Goal: Task Accomplishment & Management: Complete application form

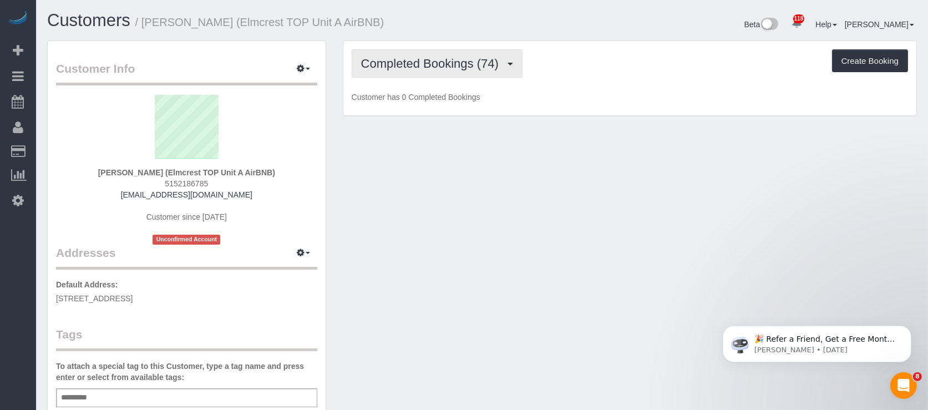
click at [422, 54] on button "Completed Bookings (74)" at bounding box center [437, 63] width 171 height 28
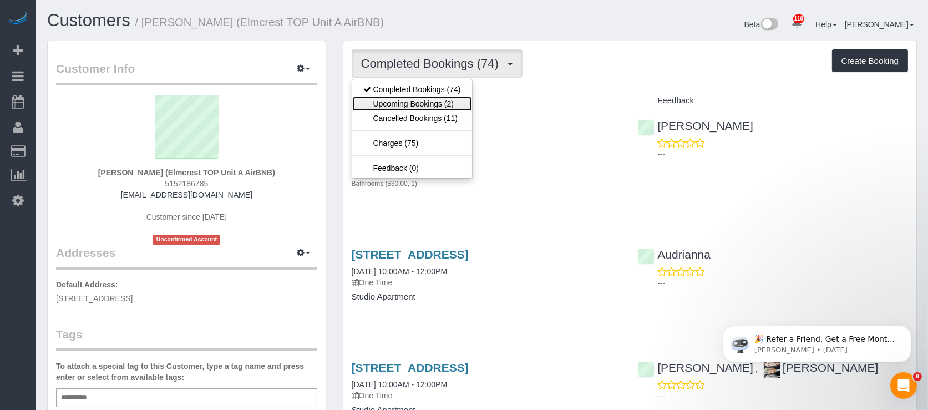
click at [412, 102] on link "Upcoming Bookings (2)" at bounding box center [412, 104] width 120 height 14
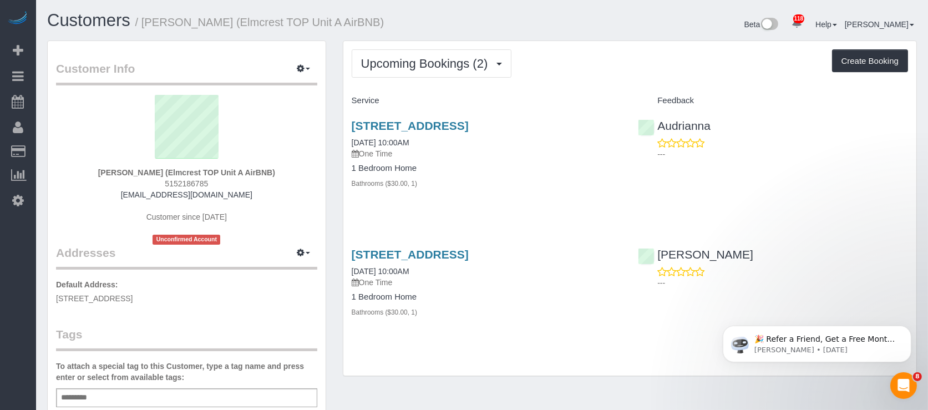
click at [512, 190] on div "6419 Elmcrest Drive, Windsor Heights, IA 50324 09/21/2025 10:00AM One Time 1 Be…" at bounding box center [486, 160] width 287 height 101
click at [469, 126] on link "6419 Elmcrest Drive, Windsor Heights, IA 50324" at bounding box center [410, 125] width 117 height 13
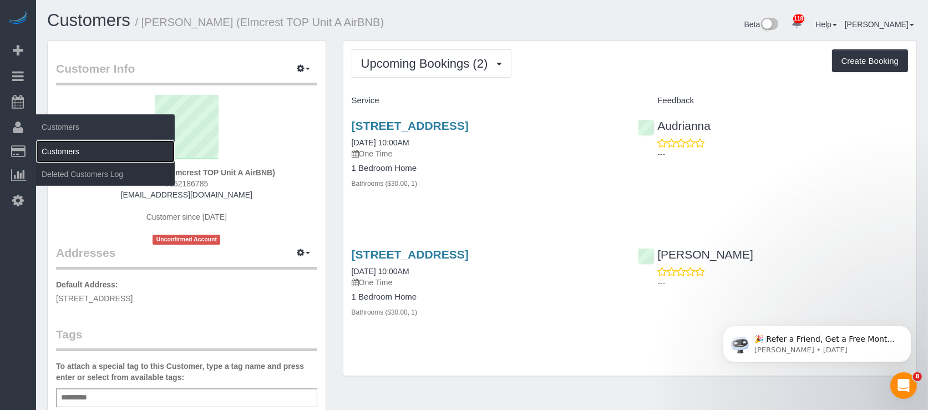
click at [47, 145] on link "Customers" at bounding box center [105, 151] width 139 height 22
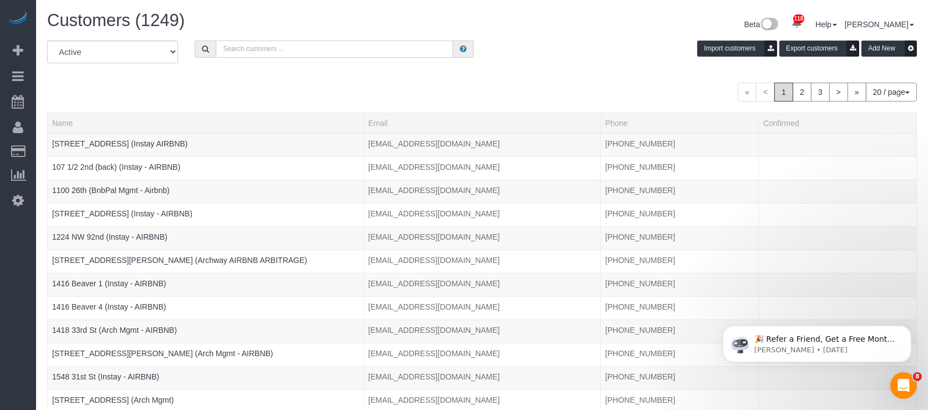
click at [340, 46] on input "text" at bounding box center [334, 48] width 237 height 17
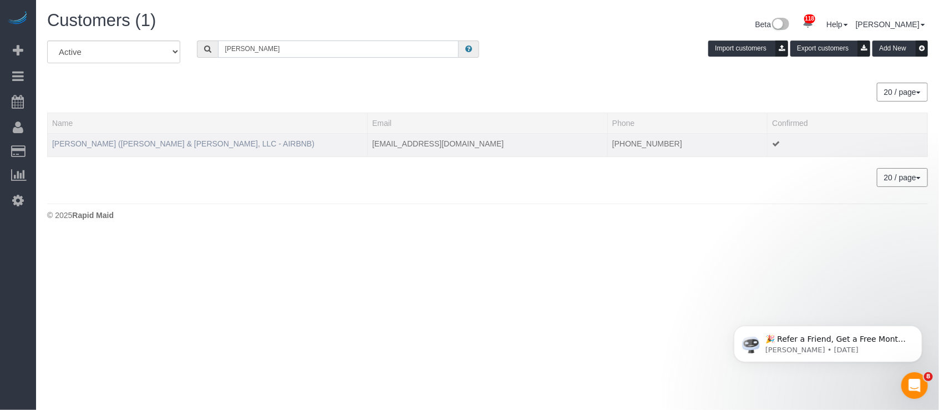
type input "haler"
click at [170, 144] on link "[PERSON_NAME] ([PERSON_NAME] & [PERSON_NAME], LLC - AIRBNB)" at bounding box center [183, 143] width 262 height 9
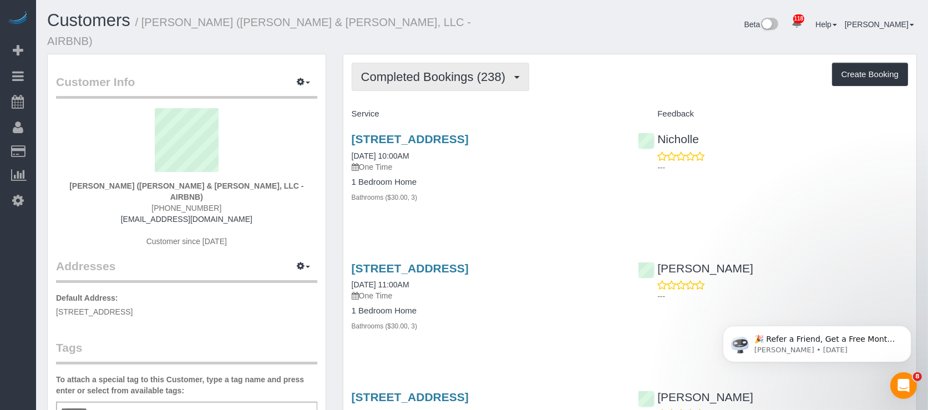
click at [465, 70] on span "Completed Bookings (238)" at bounding box center [436, 77] width 150 height 14
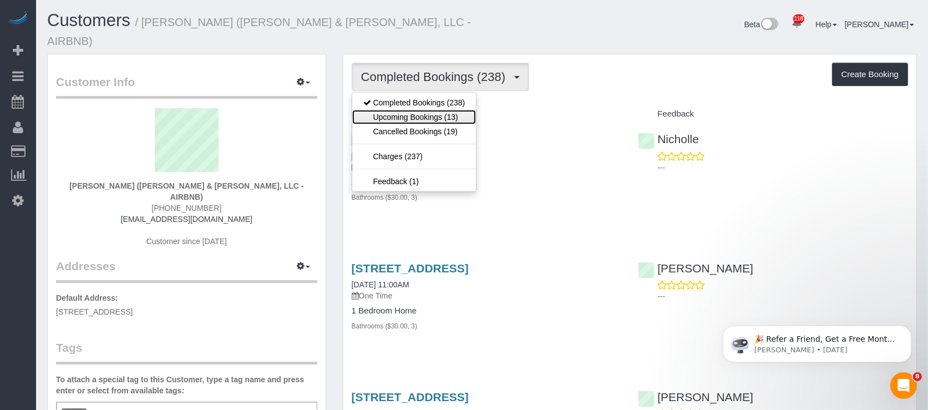
click at [438, 110] on link "Upcoming Bookings (13)" at bounding box center [414, 117] width 124 height 14
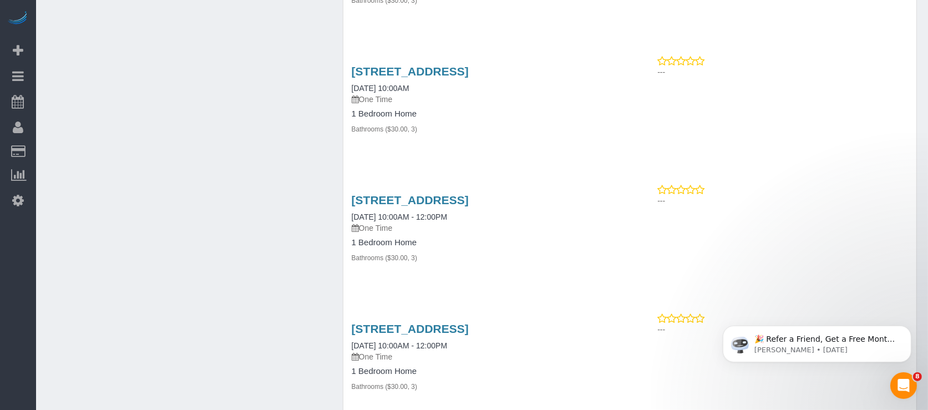
scroll to position [1110, 0]
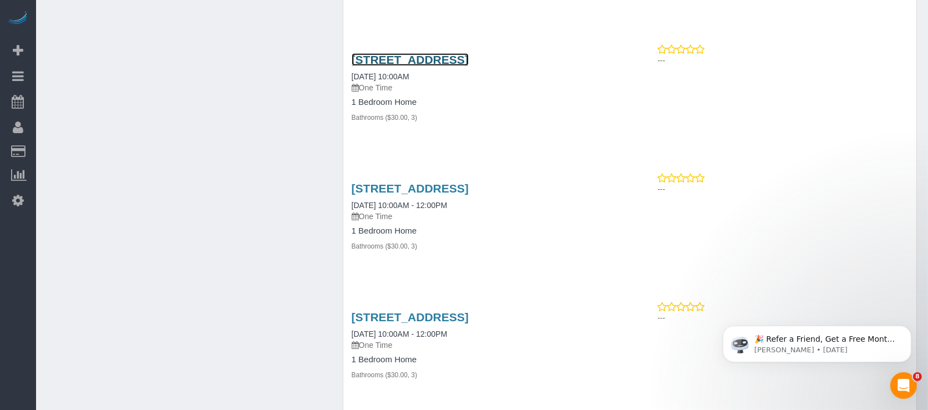
click at [469, 53] on link "[STREET_ADDRESS]" at bounding box center [410, 59] width 117 height 13
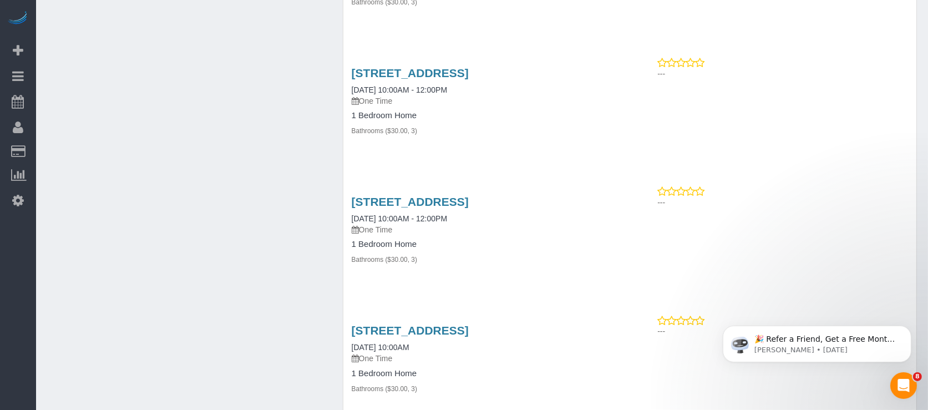
scroll to position [1432, 0]
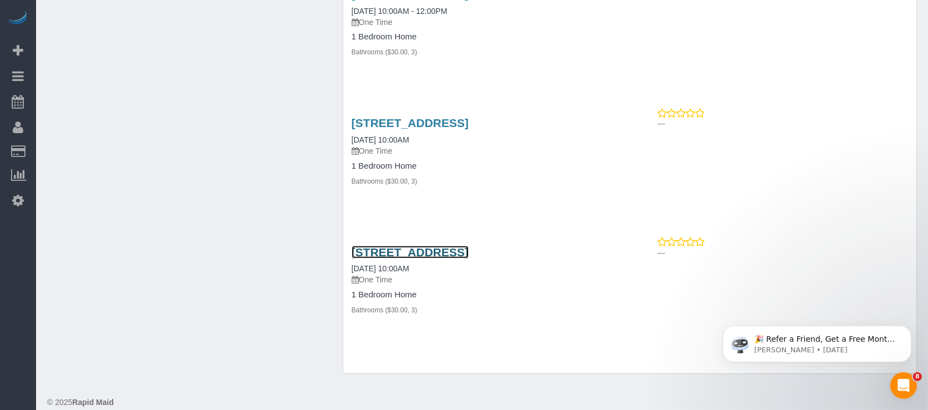
click at [469, 246] on link "[STREET_ADDRESS]" at bounding box center [410, 252] width 117 height 13
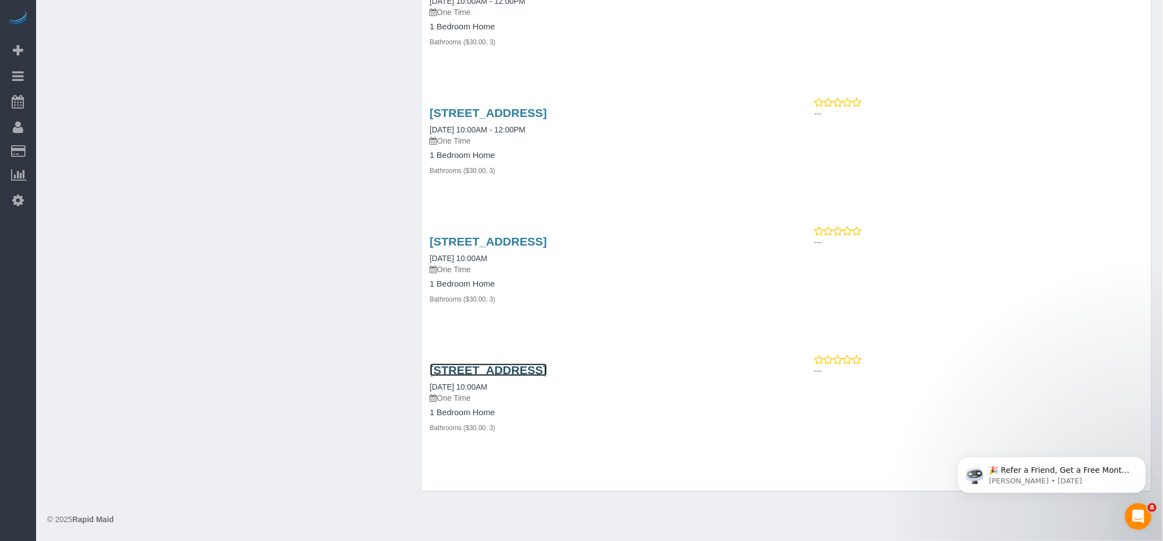
scroll to position [1300, 0]
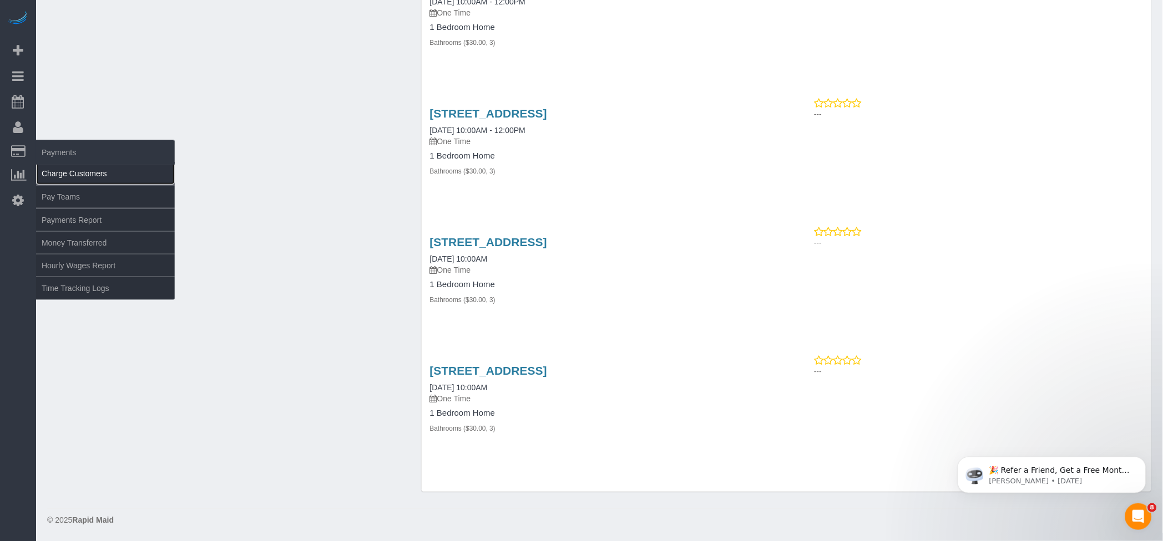
click at [67, 167] on link "Charge Customers" at bounding box center [105, 174] width 139 height 22
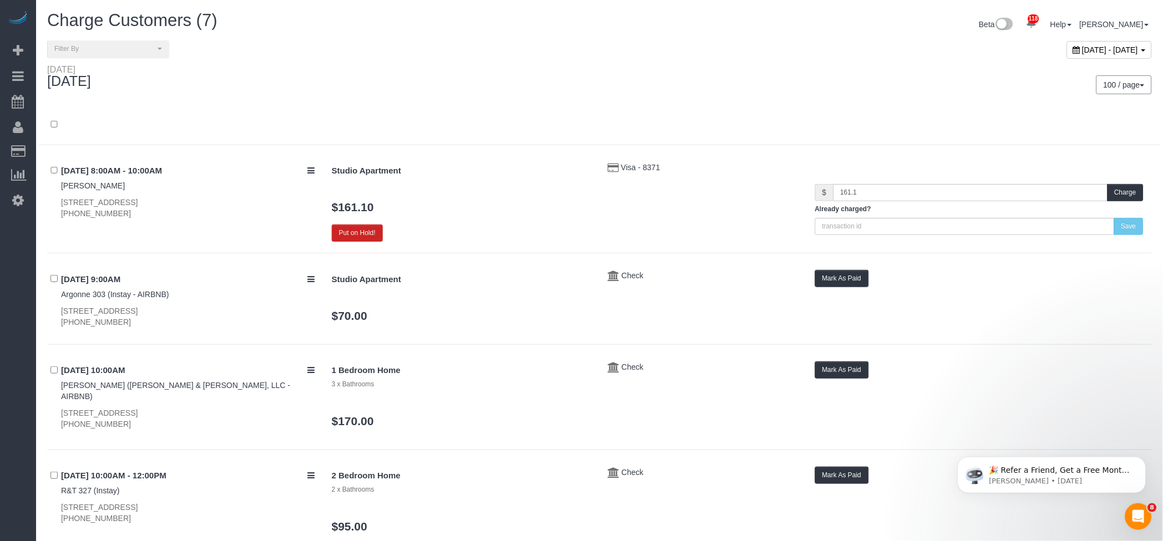
drag, startPoint x: 599, startPoint y: 104, endPoint x: 1065, endPoint y: 169, distance: 470.6
click at [600, 104] on div "100 / page 10 / page 20 / page 30 / page 40 / page 50 / page 100 / page" at bounding box center [880, 84] width 561 height 41
click at [928, 193] on button "Charge" at bounding box center [1125, 192] width 36 height 17
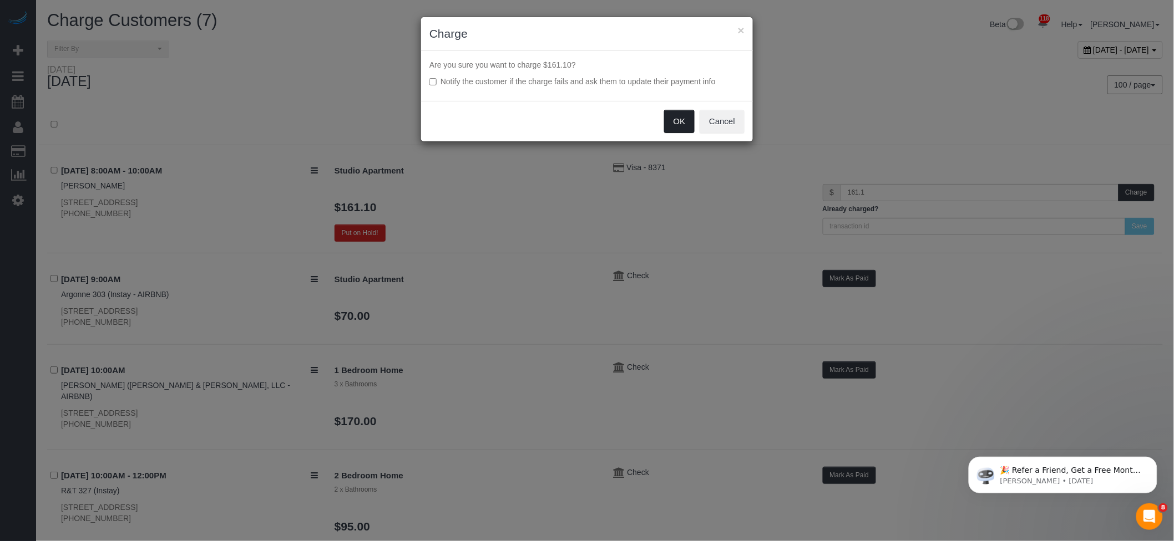
click at [682, 119] on button "OK" at bounding box center [679, 121] width 31 height 23
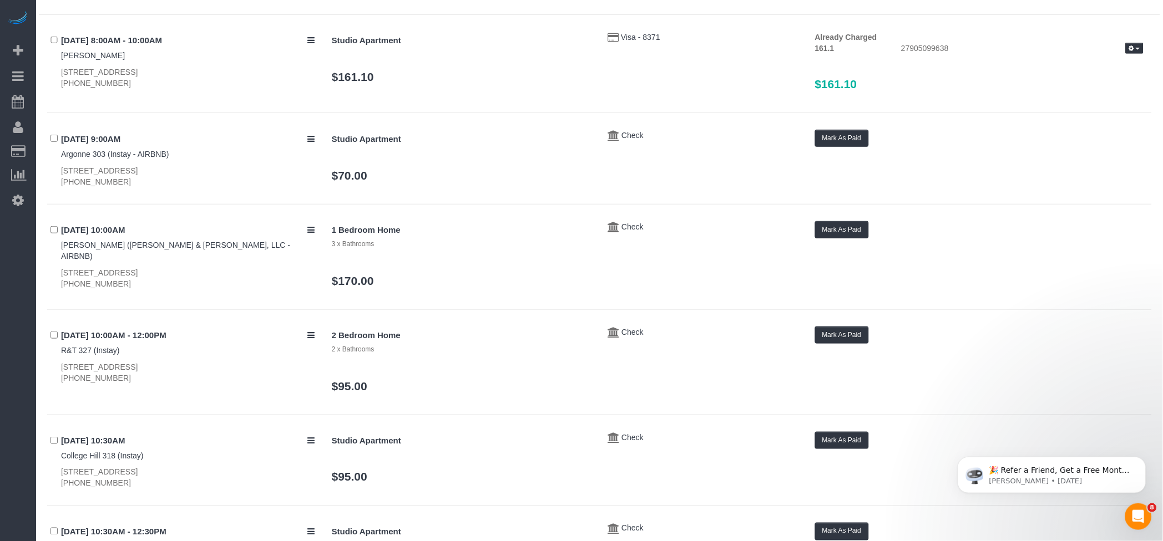
scroll to position [148, 0]
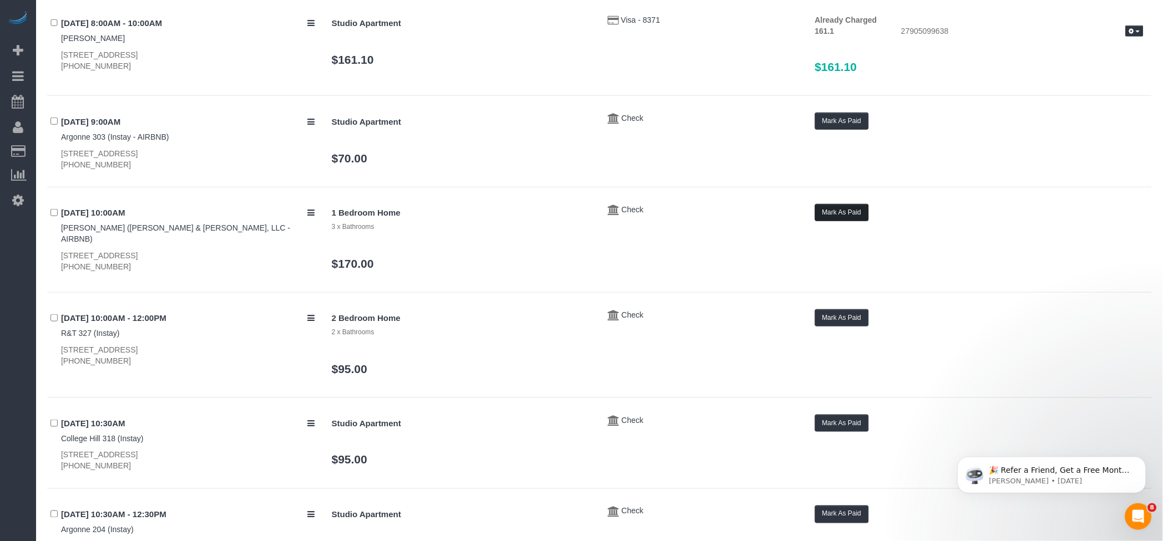
click at [827, 204] on button "Mark As Paid" at bounding box center [842, 212] width 54 height 17
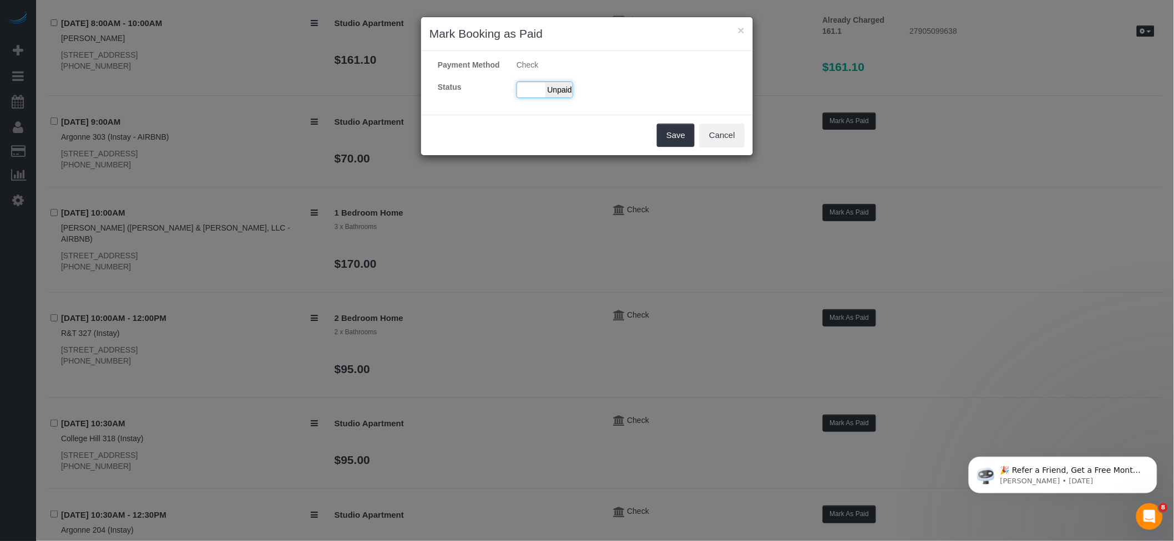
click at [566, 98] on span "Unpaid" at bounding box center [559, 90] width 28 height 16
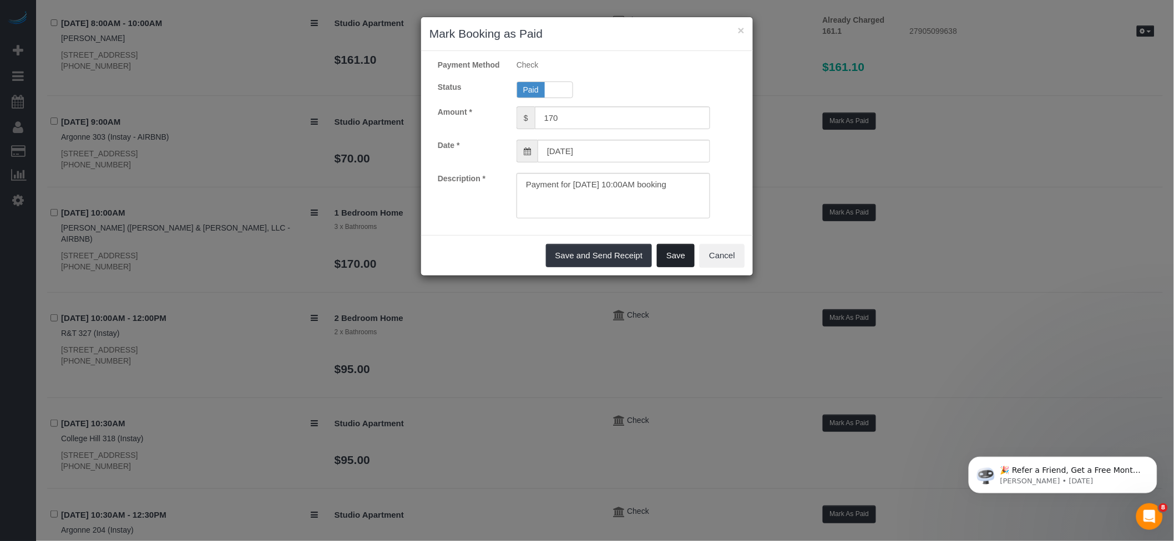
click at [685, 266] on button "Save" at bounding box center [676, 255] width 38 height 23
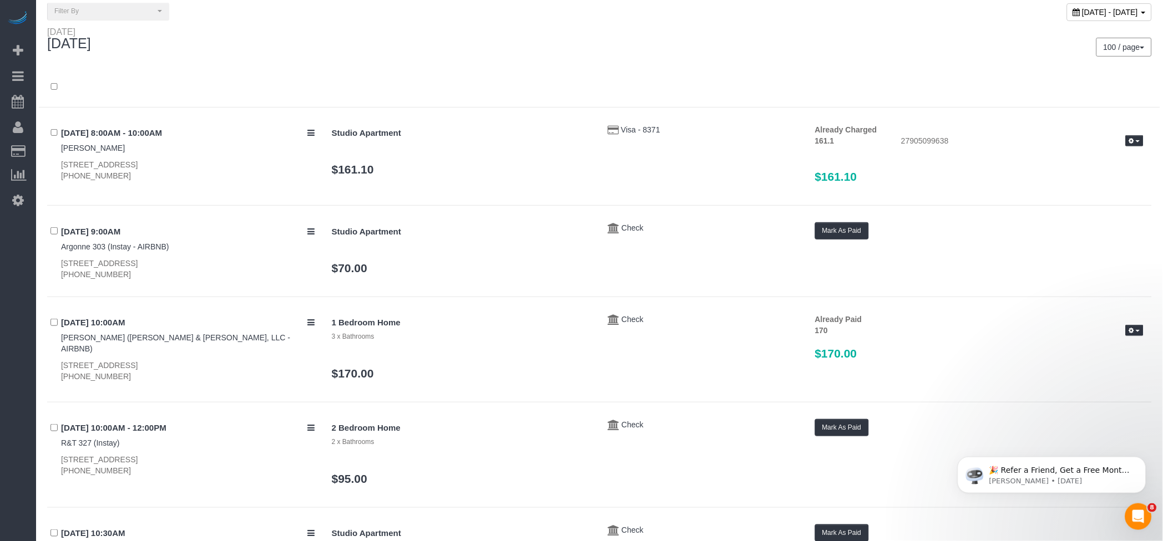
scroll to position [0, 0]
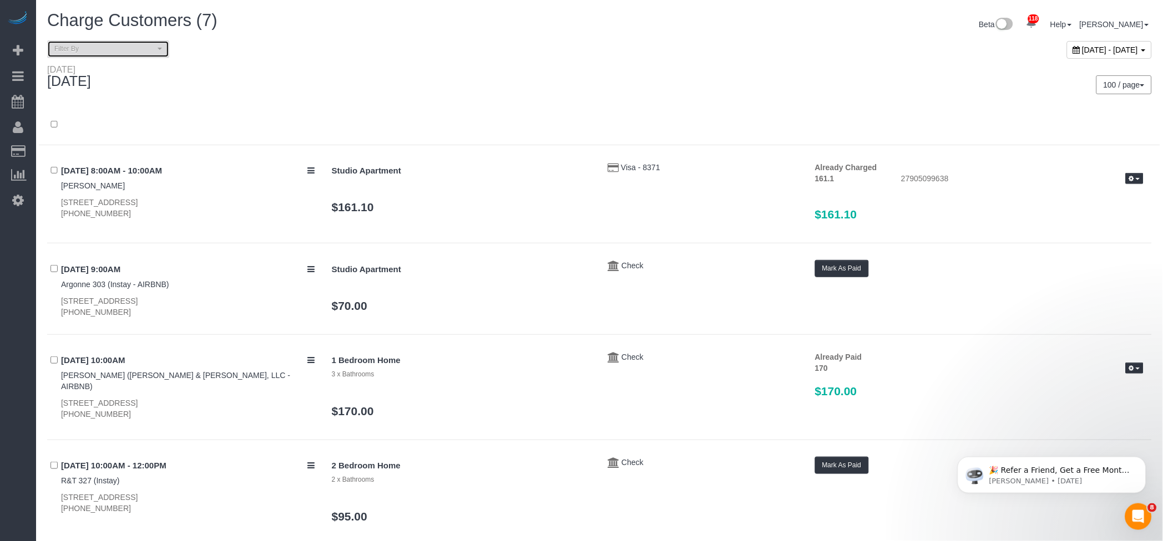
click at [124, 47] on span "Filter By" at bounding box center [104, 48] width 100 height 9
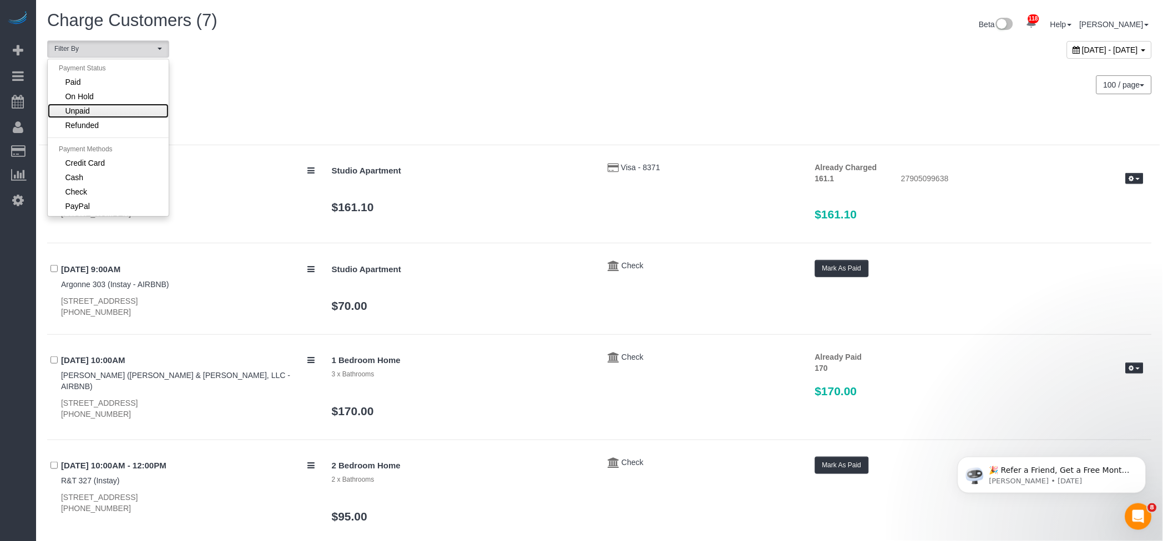
click at [83, 112] on span "Unpaid" at bounding box center [77, 110] width 24 height 11
select select "******"
click at [508, 88] on div "Monday September 15, 2025" at bounding box center [319, 78] width 561 height 29
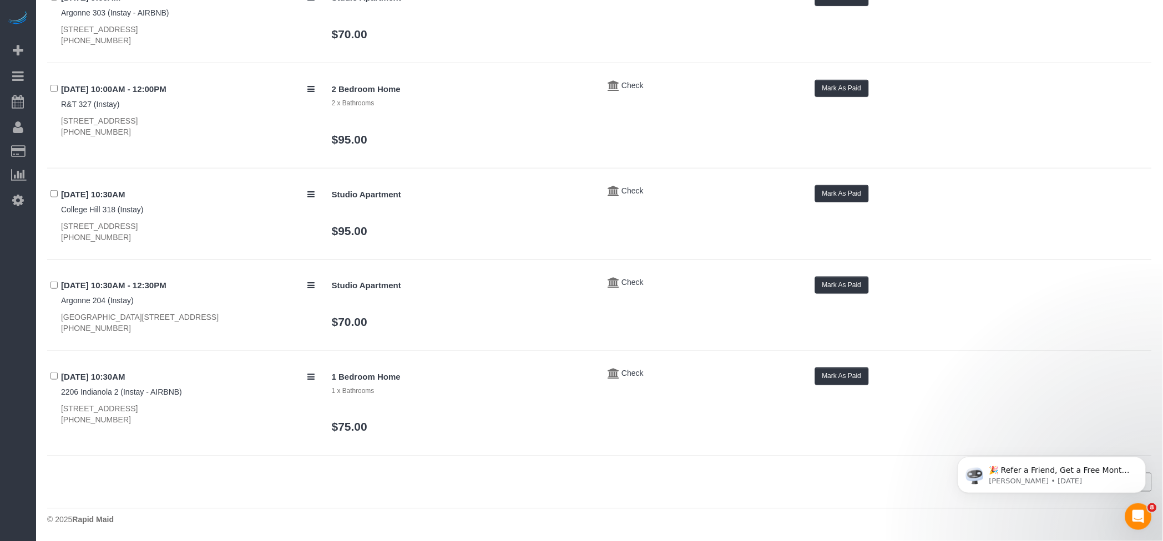
scroll to position [174, 0]
click at [855, 377] on button "Mark As Paid" at bounding box center [842, 375] width 54 height 17
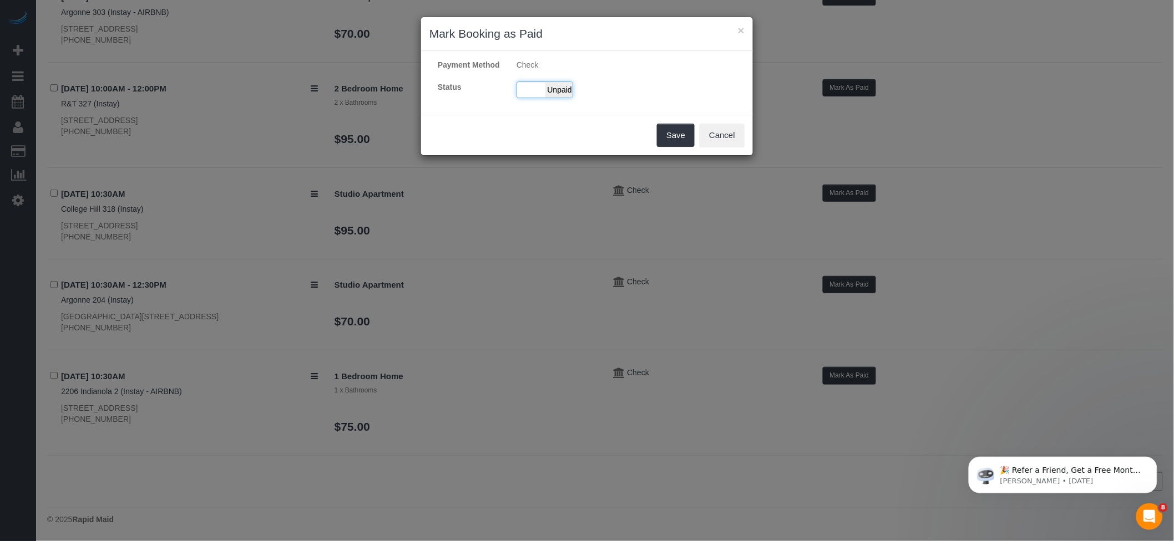
click at [538, 98] on div "Paid Unpaid" at bounding box center [545, 90] width 57 height 17
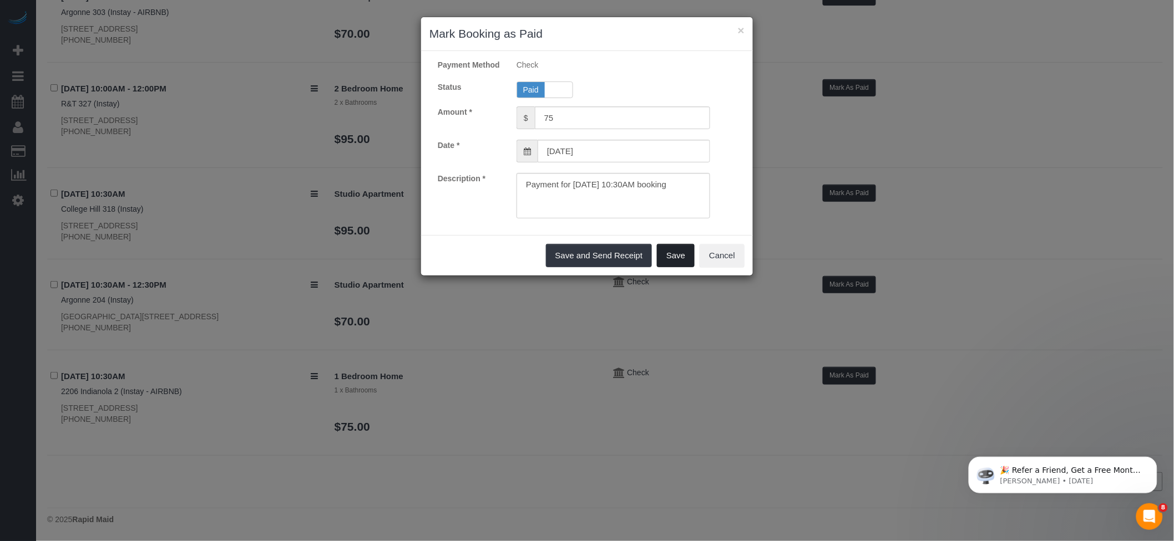
click at [686, 267] on button "Save" at bounding box center [676, 255] width 38 height 23
click at [845, 282] on div "× Mark Booking as Paid Payment Method Check Status Paid Unpaid Amount * $ 75 Da…" at bounding box center [587, 270] width 1174 height 541
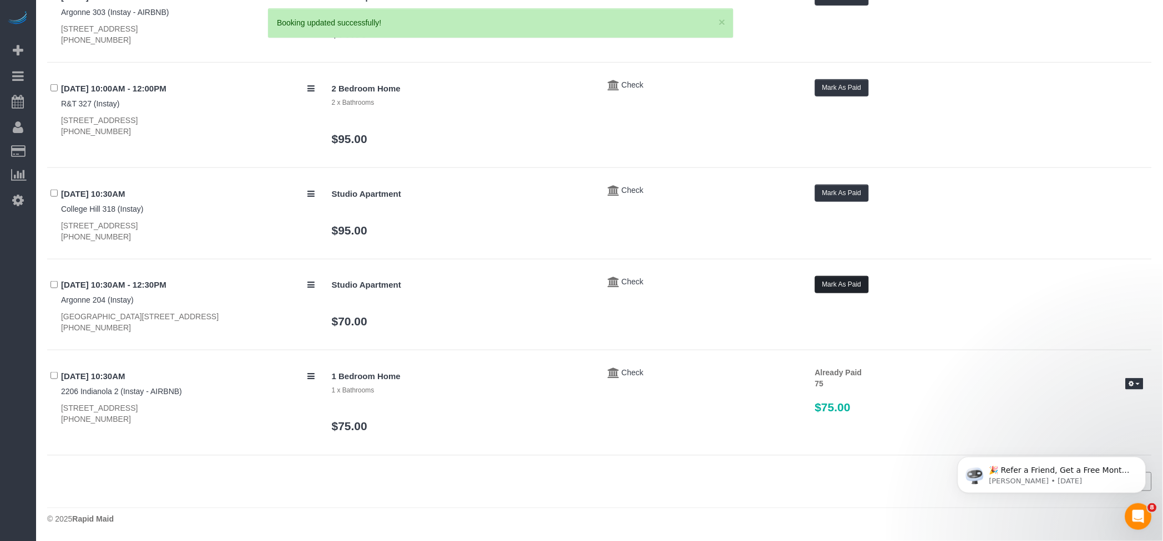
click at [851, 283] on button "Mark As Paid" at bounding box center [842, 284] width 54 height 17
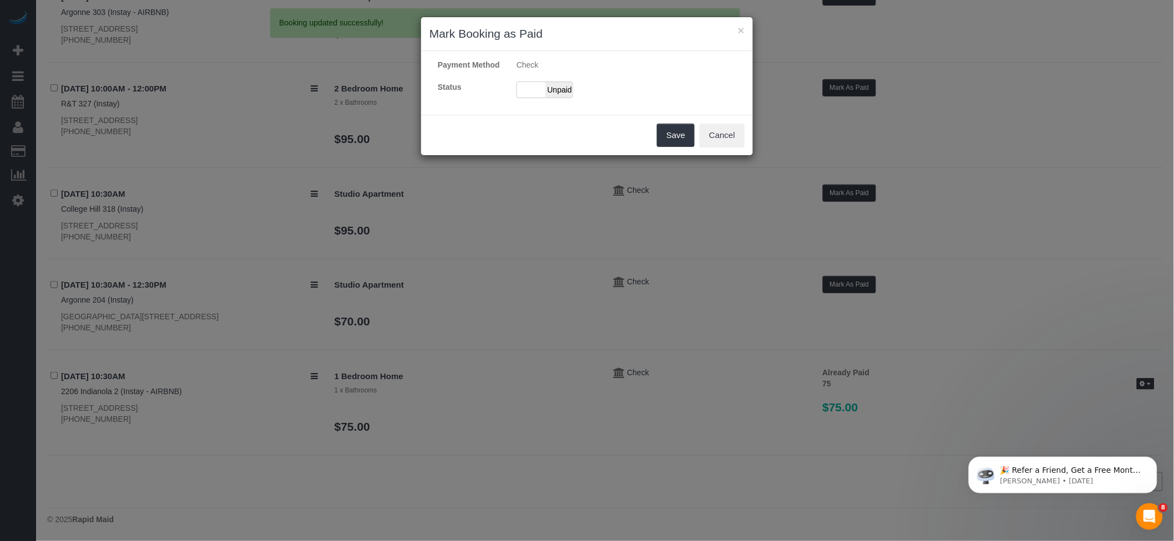
click at [512, 90] on div "Payment Method Check Status Paid Unpaid" at bounding box center [587, 82] width 332 height 47
click at [540, 98] on div "Paid Unpaid" at bounding box center [545, 90] width 57 height 17
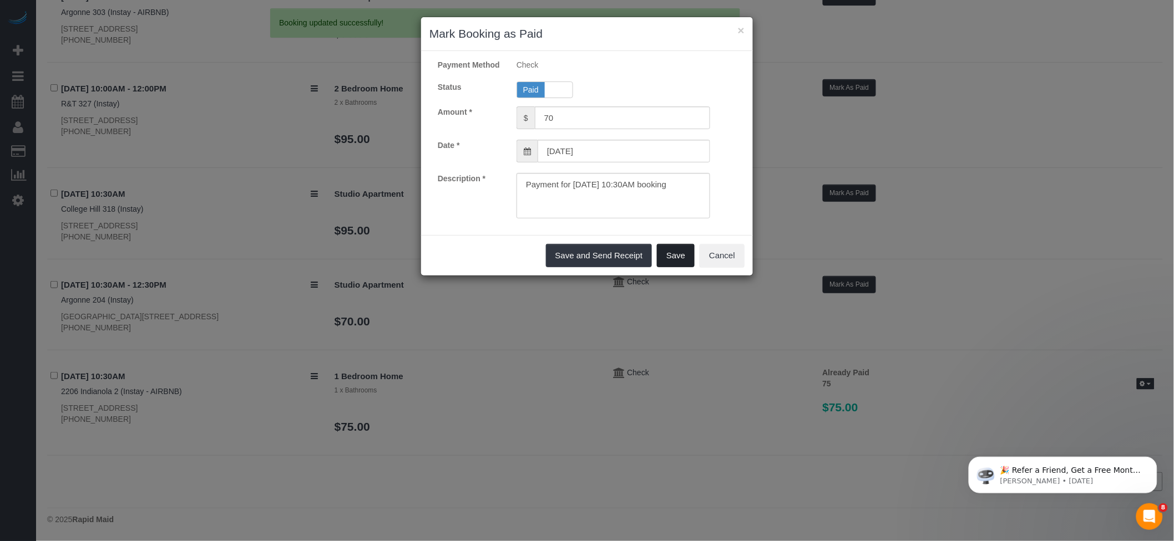
click at [681, 264] on button "Save" at bounding box center [676, 255] width 38 height 23
click at [834, 186] on div "× Mark Booking as Paid Payment Method Check Status Paid Unpaid Amount * $ 70 Da…" at bounding box center [587, 270] width 1174 height 541
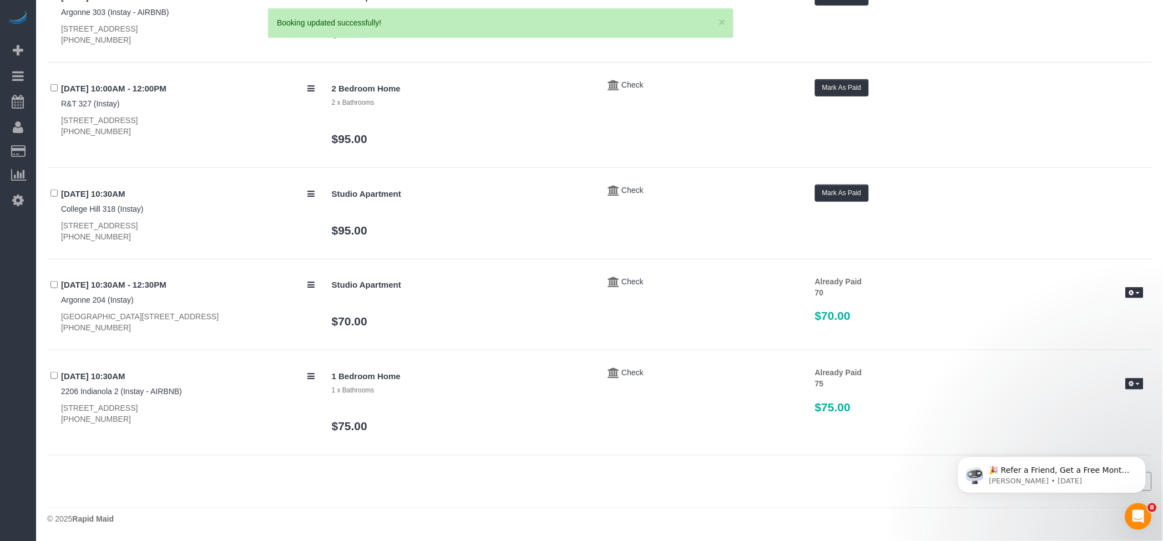
click at [854, 193] on div "× Mark Booking as Paid Payment Method Check Status Paid Unpaid Amount * $ 70 Da…" at bounding box center [581, 270] width 1163 height 541
click at [853, 190] on button "Mark As Paid" at bounding box center [842, 193] width 54 height 17
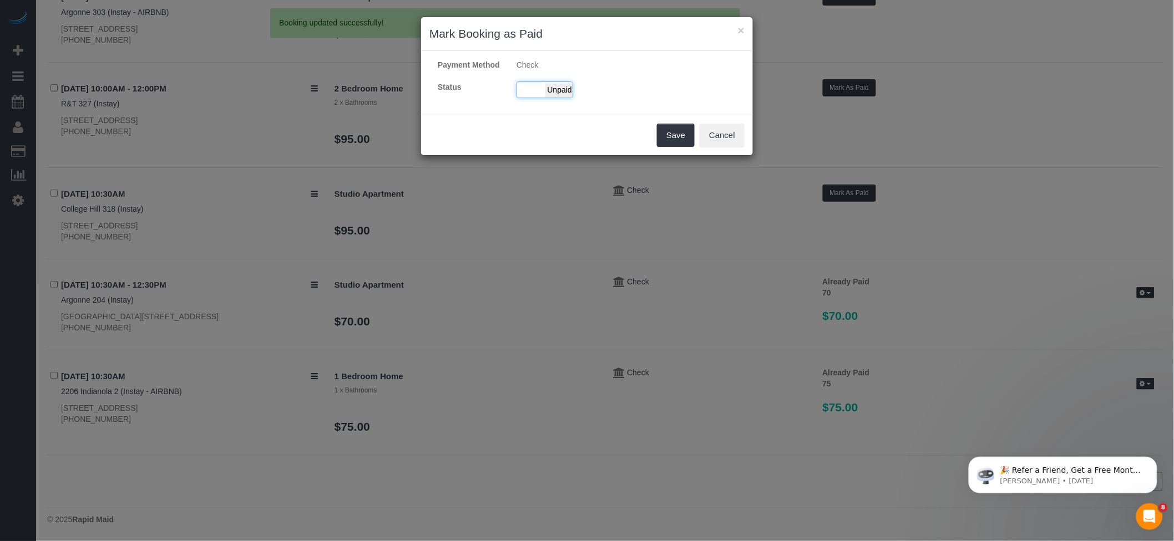
click at [551, 98] on span "Unpaid" at bounding box center [559, 90] width 28 height 16
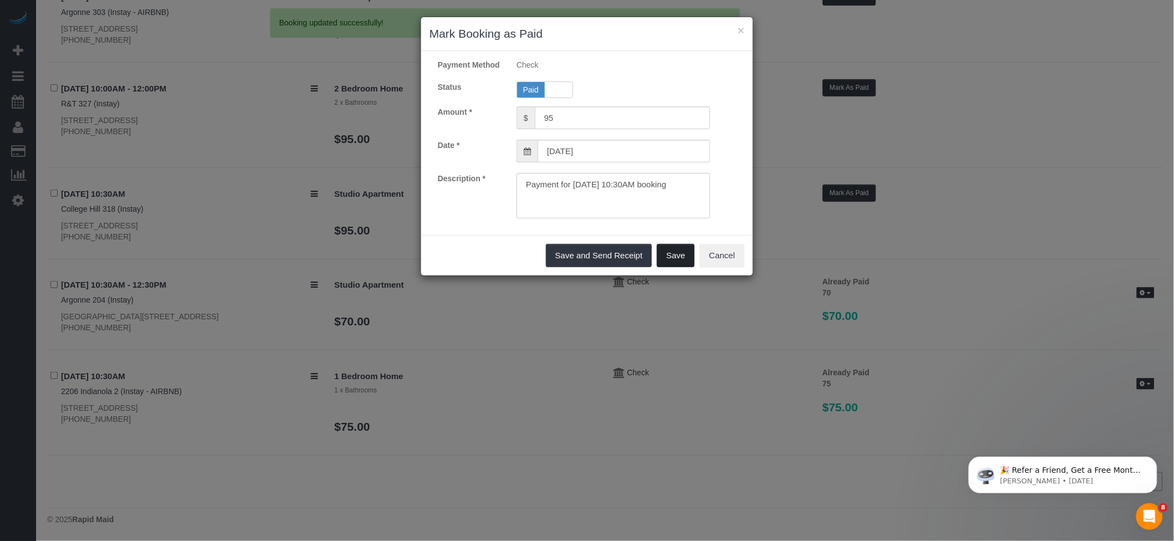
click at [669, 265] on button "Save" at bounding box center [676, 255] width 38 height 23
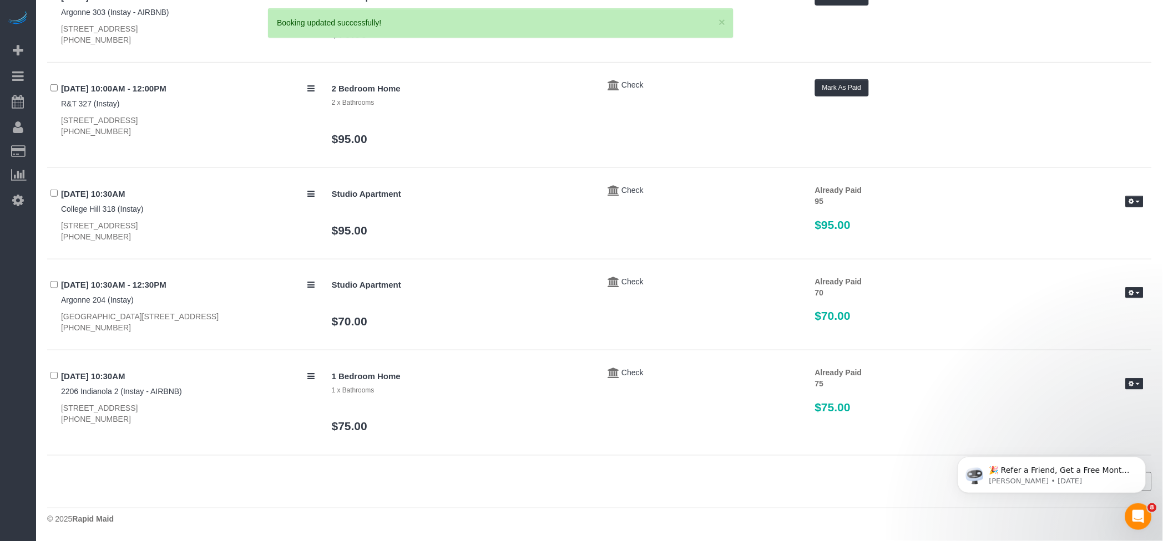
click at [856, 84] on div "× Mark Booking as Paid Payment Method Check Status Paid Unpaid Amount * $ 95 Da…" at bounding box center [581, 270] width 1163 height 541
click at [834, 88] on button "Mark As Paid" at bounding box center [842, 87] width 54 height 17
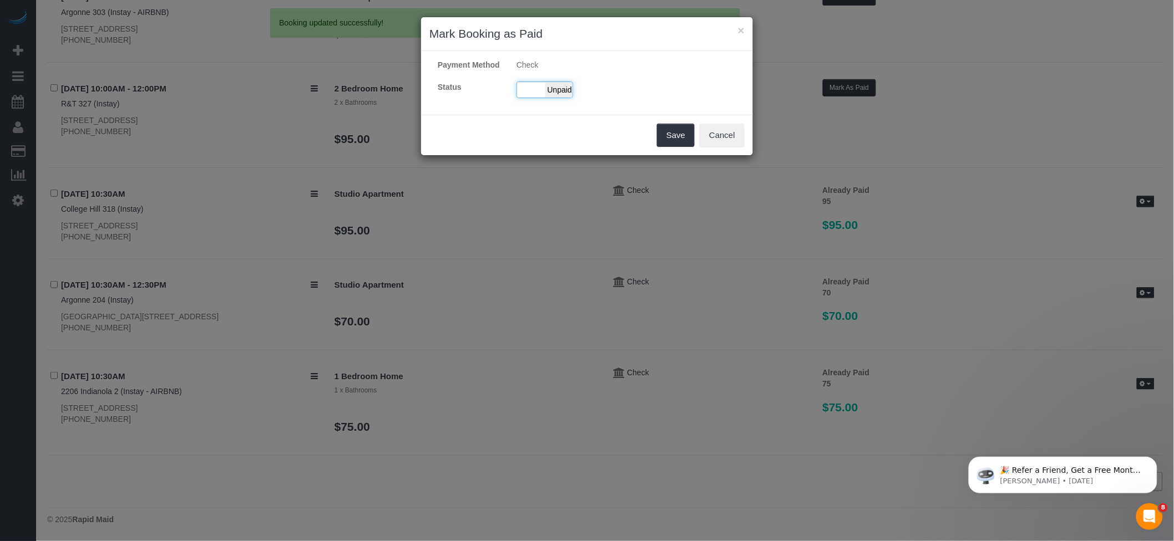
click at [548, 98] on span "Unpaid" at bounding box center [559, 90] width 28 height 16
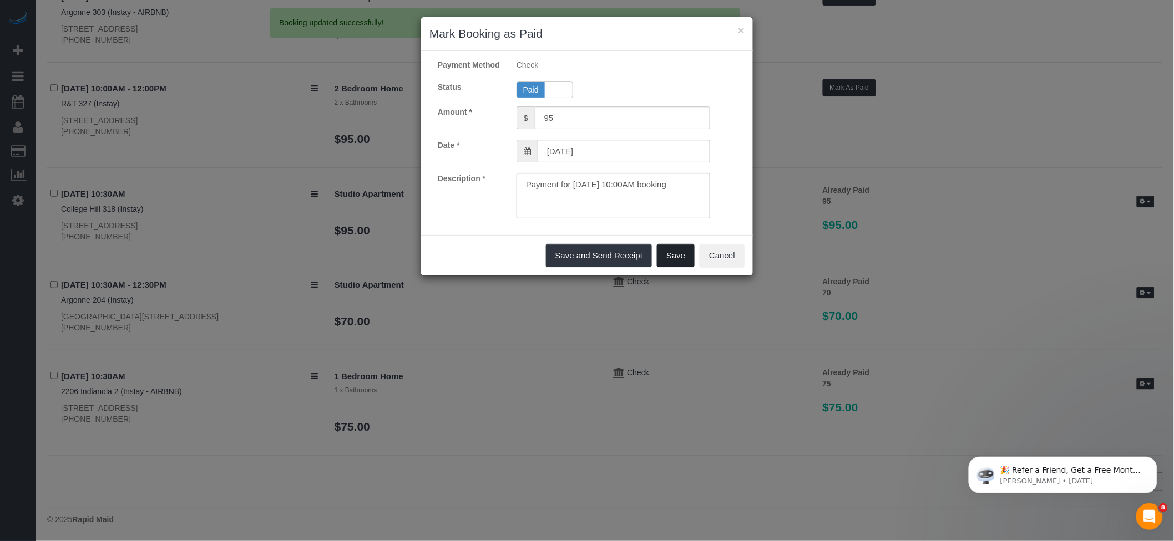
click at [668, 266] on button "Save" at bounding box center [676, 255] width 38 height 23
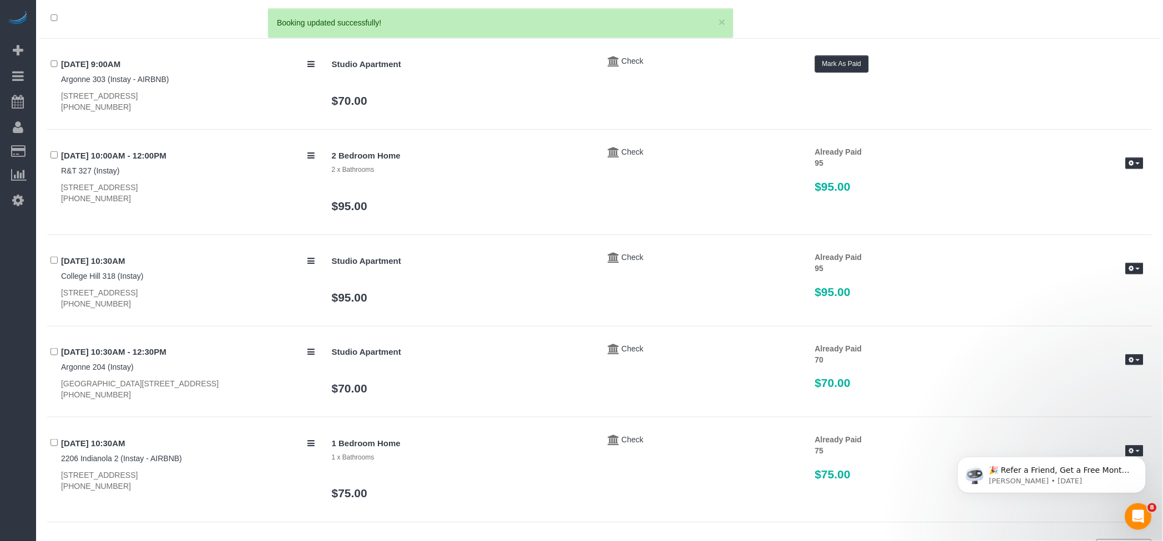
scroll to position [26, 0]
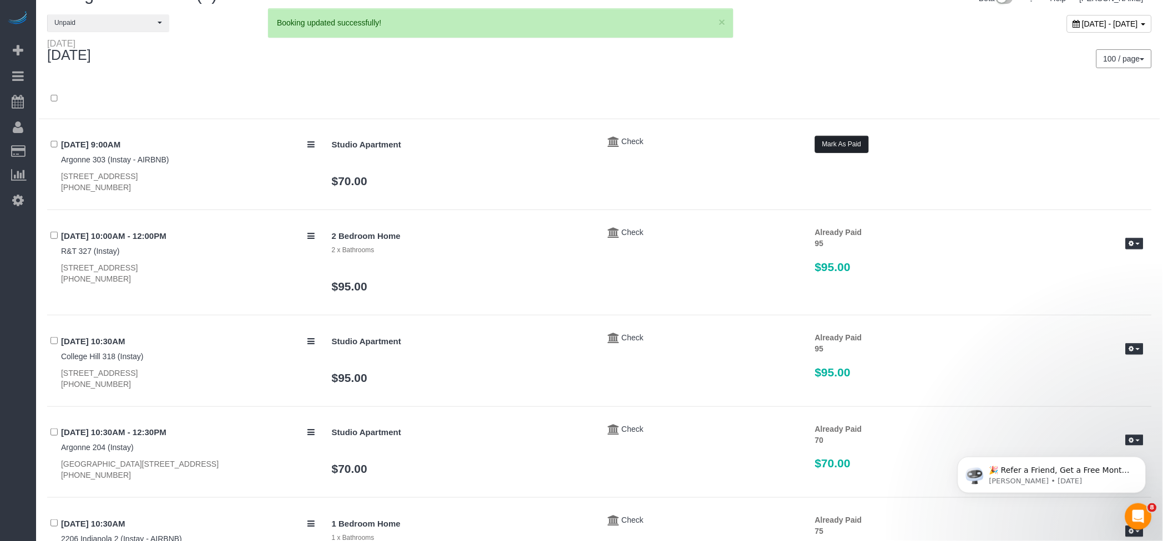
click at [822, 146] on button "Mark As Paid" at bounding box center [842, 144] width 54 height 17
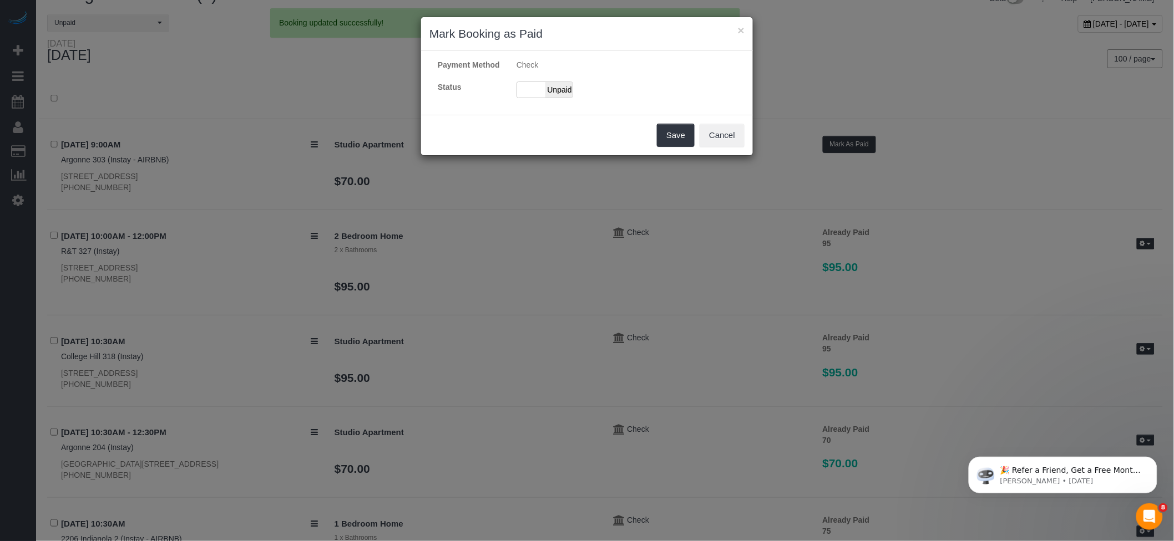
click at [549, 107] on div "Payment Method Check Status Paid Unpaid" at bounding box center [587, 82] width 332 height 47
click at [557, 98] on span "Unpaid" at bounding box center [559, 90] width 28 height 16
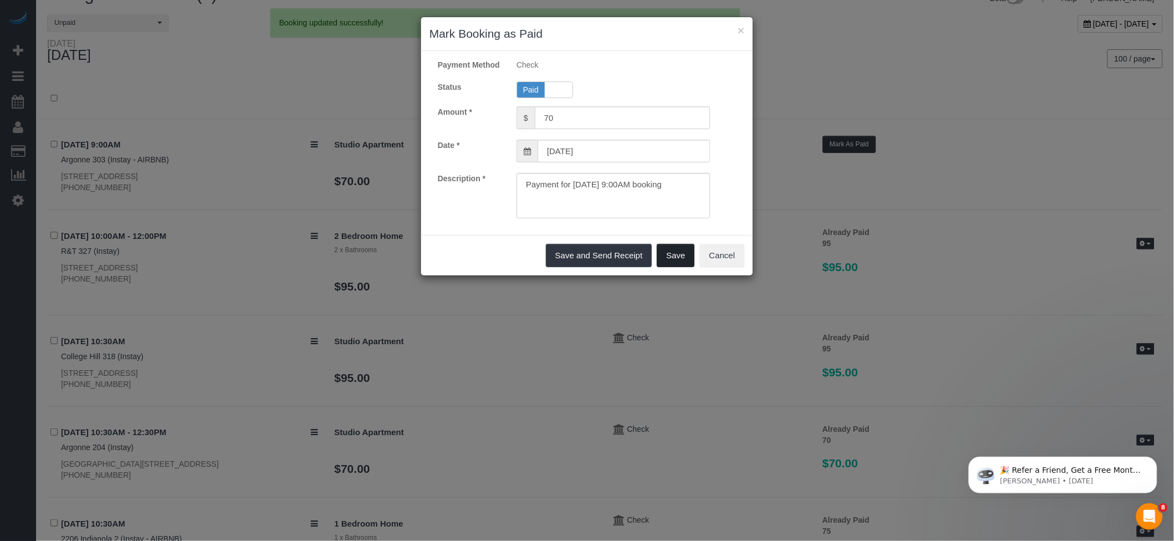
click at [681, 259] on button "Save" at bounding box center [676, 255] width 38 height 23
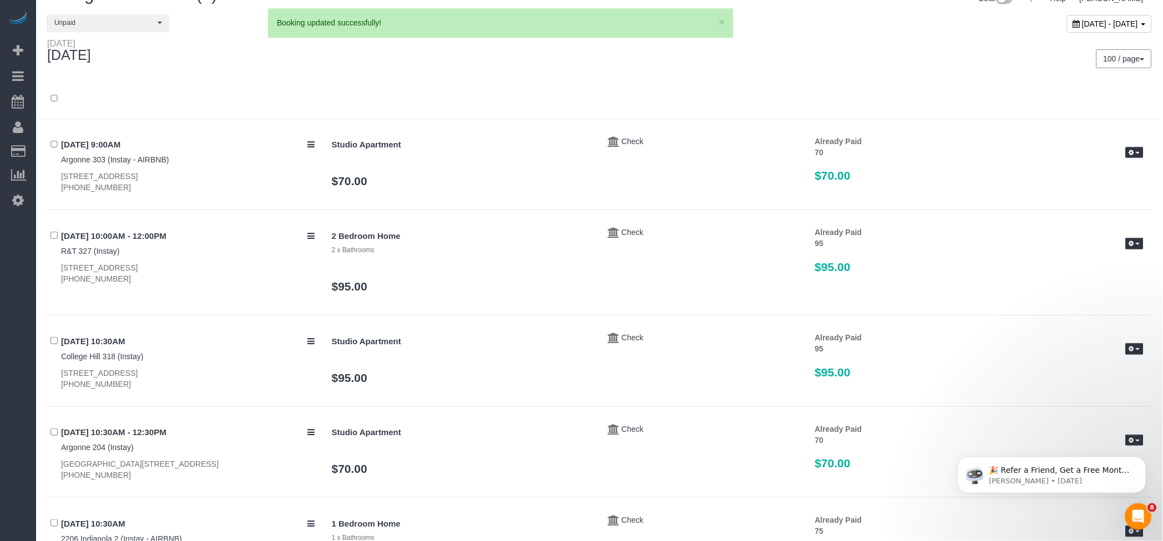
click at [796, 47] on div "× Mark Booking as Paid Payment Method Check Status Paid Unpaid Amount * $ 70 Da…" at bounding box center [581, 270] width 1163 height 541
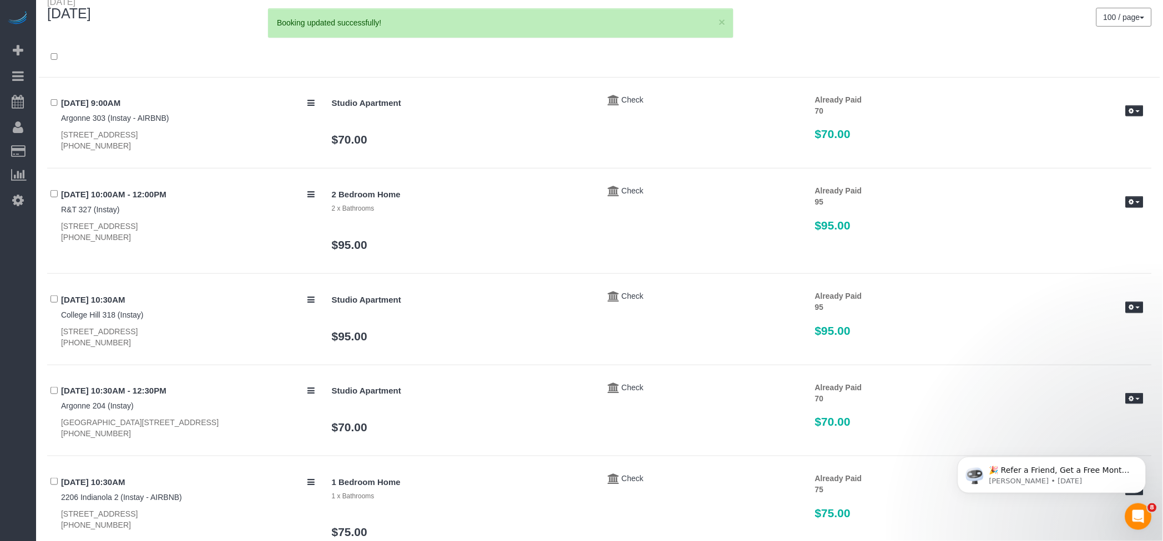
scroll to position [0, 0]
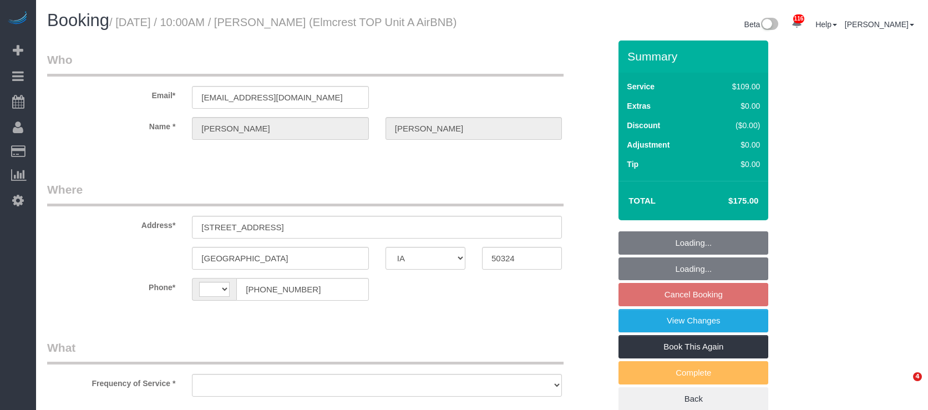
select select "IA"
select select "string:[GEOGRAPHIC_DATA]"
select select "object:977"
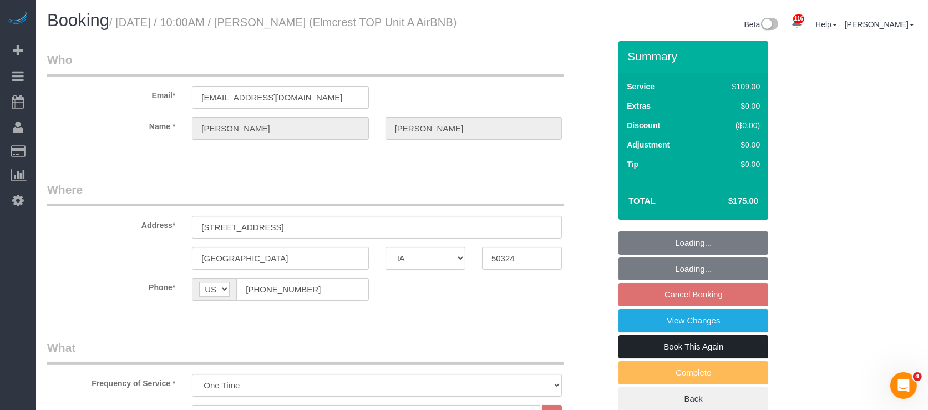
click at [710, 358] on link "Book This Again" at bounding box center [694, 346] width 150 height 23
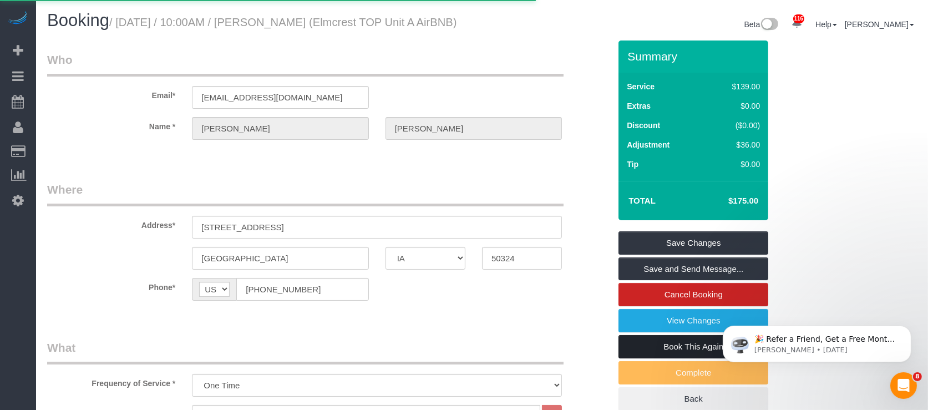
select select "IA"
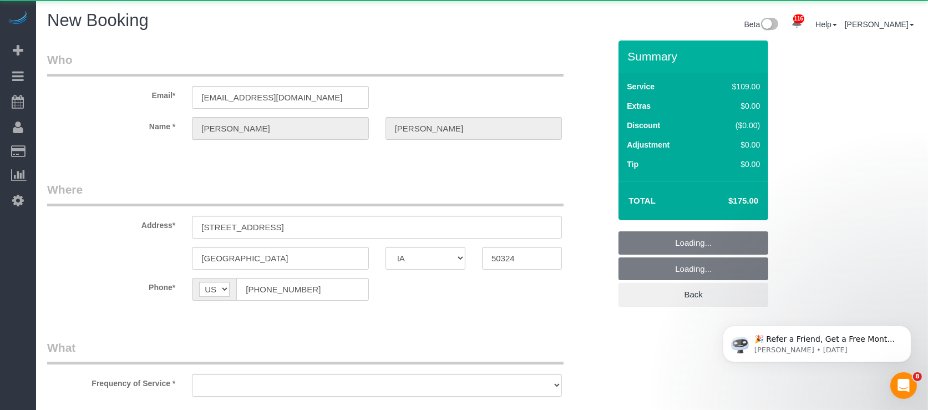
select select "string:fspay"
select select "object:1383"
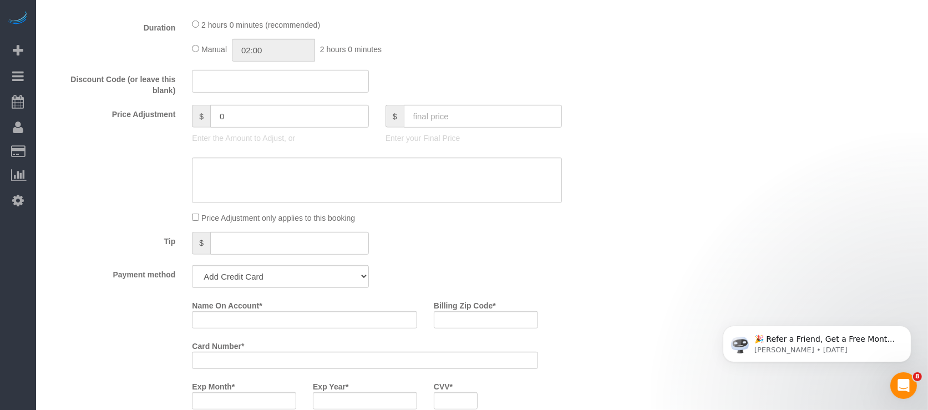
scroll to position [665, 0]
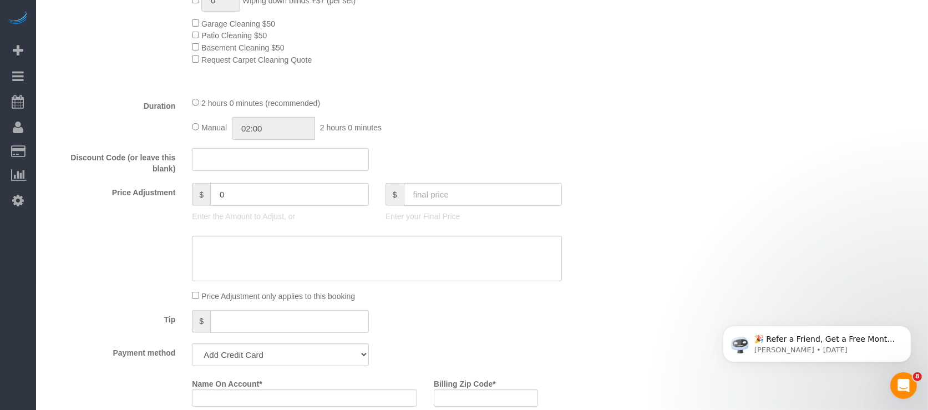
click at [472, 204] on input "text" at bounding box center [483, 194] width 159 height 23
type input "175"
click at [241, 364] on select "Add Credit Card Cash Check Paypal" at bounding box center [280, 354] width 176 height 23
select select "string:check"
click at [192, 350] on select "Add Credit Card Cash Check Paypal" at bounding box center [280, 354] width 176 height 23
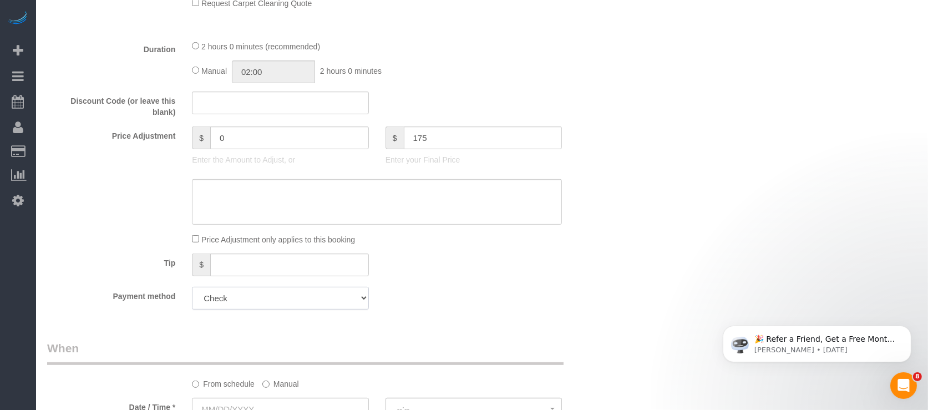
type input "36"
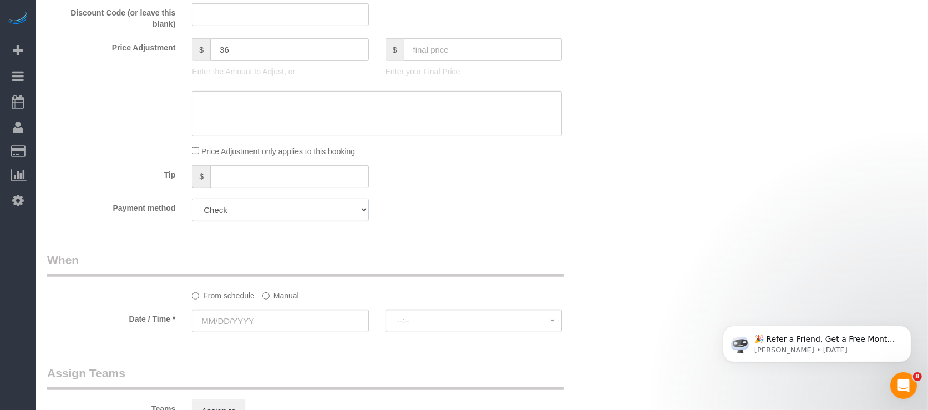
scroll to position [813, 0]
click at [270, 298] on label "Manual" at bounding box center [280, 290] width 37 height 15
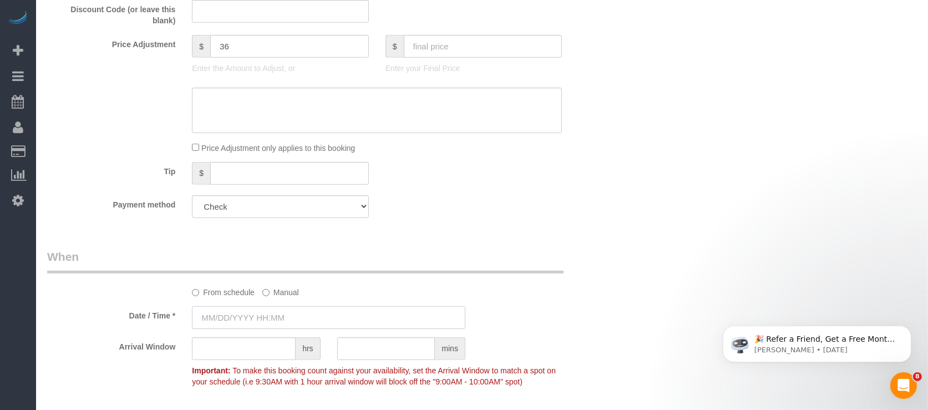
click at [240, 322] on input "text" at bounding box center [329, 317] width 274 height 23
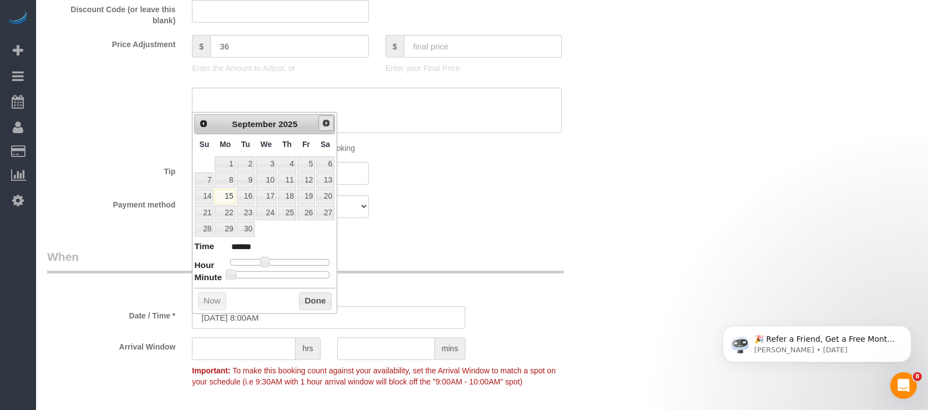
click at [324, 119] on span "Next" at bounding box center [326, 123] width 9 height 9
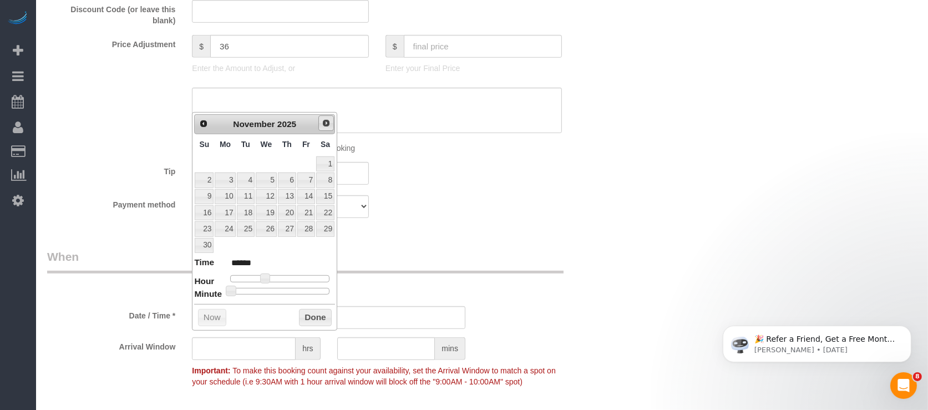
click at [324, 119] on span "Next" at bounding box center [326, 123] width 9 height 9
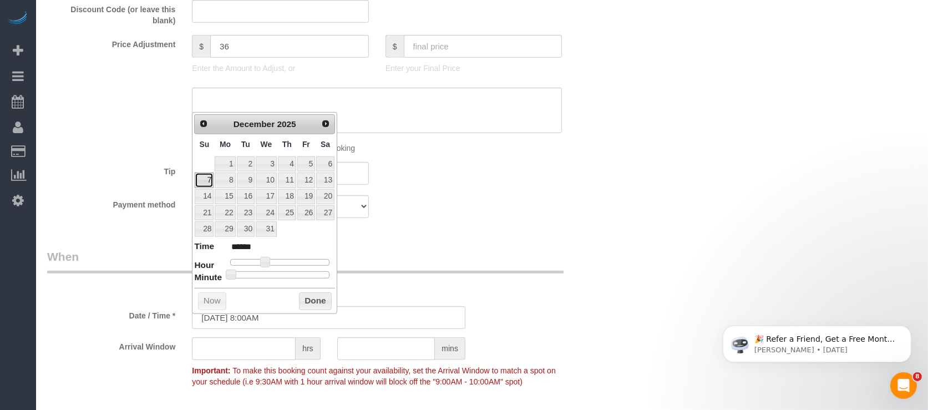
click at [204, 173] on link "7" at bounding box center [204, 180] width 19 height 15
type input "[DATE] 9:00AM"
type input "******"
type input "[DATE] 10:00AM"
type input "*******"
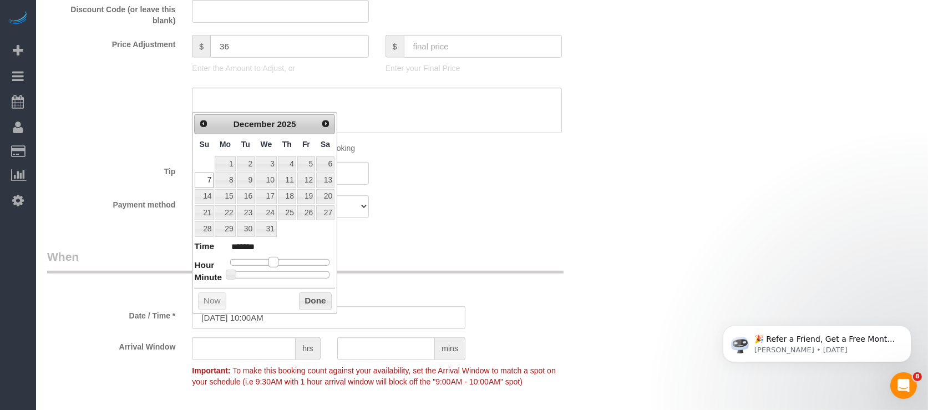
drag, startPoint x: 268, startPoint y: 259, endPoint x: 276, endPoint y: 259, distance: 8.3
click at [276, 259] on span at bounding box center [274, 262] width 10 height 10
click at [513, 241] on div "Who Email* [EMAIL_ADDRESS][DOMAIN_NAME] Name * [PERSON_NAME] Where Address* [ST…" at bounding box center [329, 118] width 580 height 1783
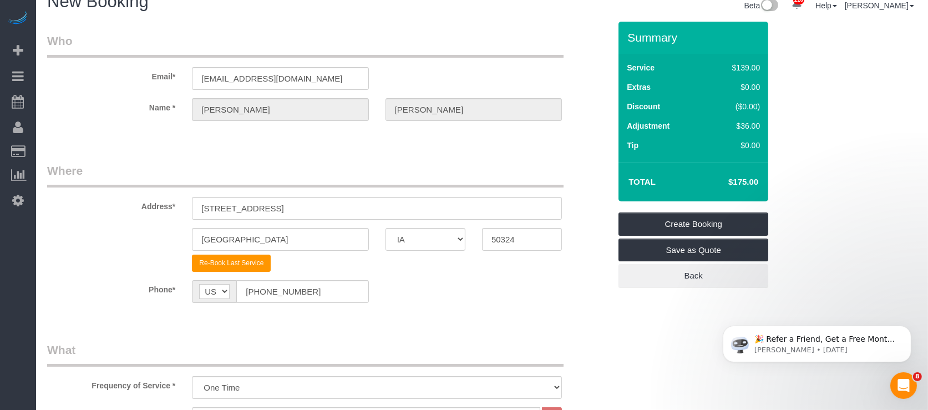
scroll to position [0, 0]
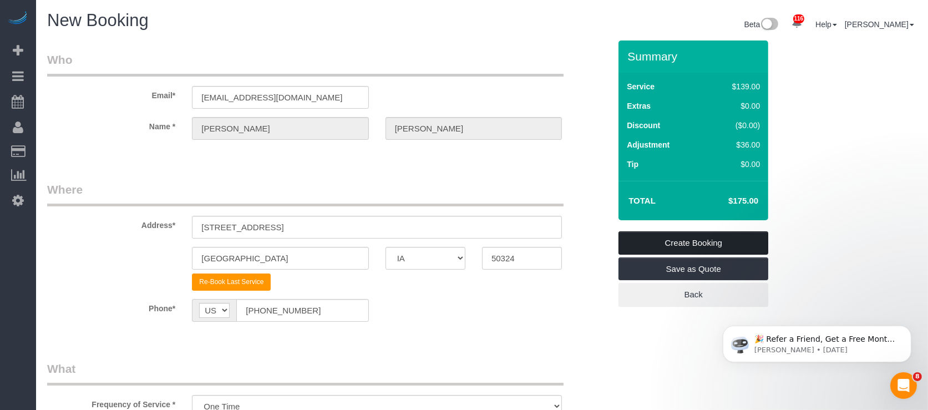
click at [674, 240] on link "Create Booking" at bounding box center [694, 242] width 150 height 23
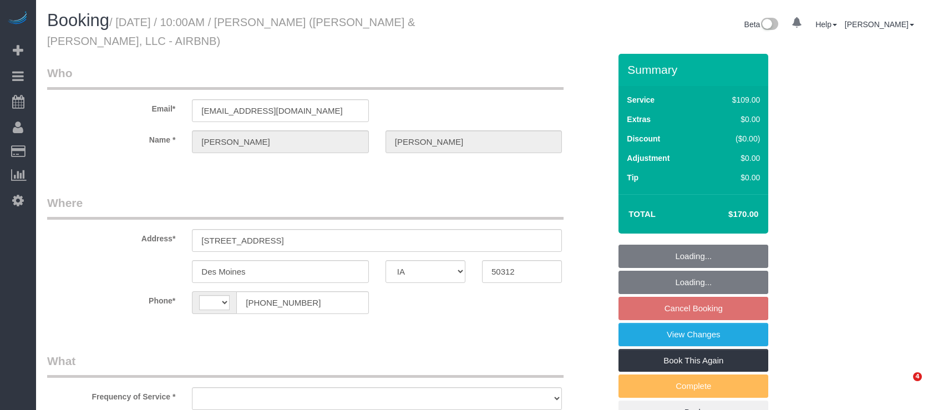
select select "IA"
select select "string:[GEOGRAPHIC_DATA]"
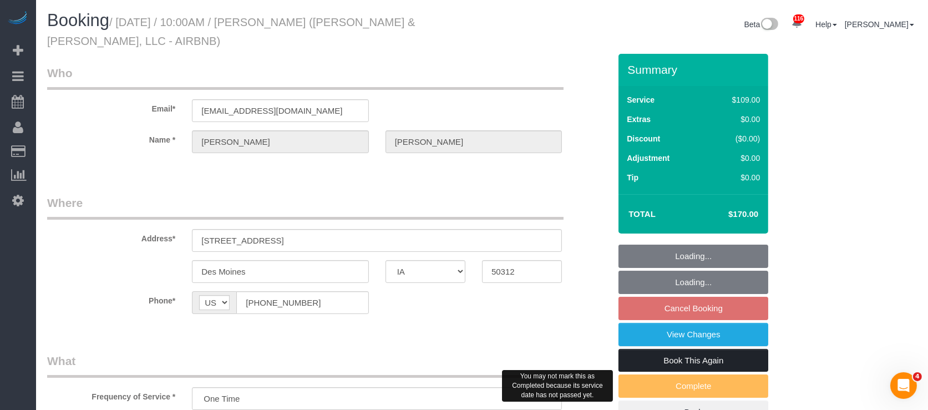
select select "object:955"
select select "3"
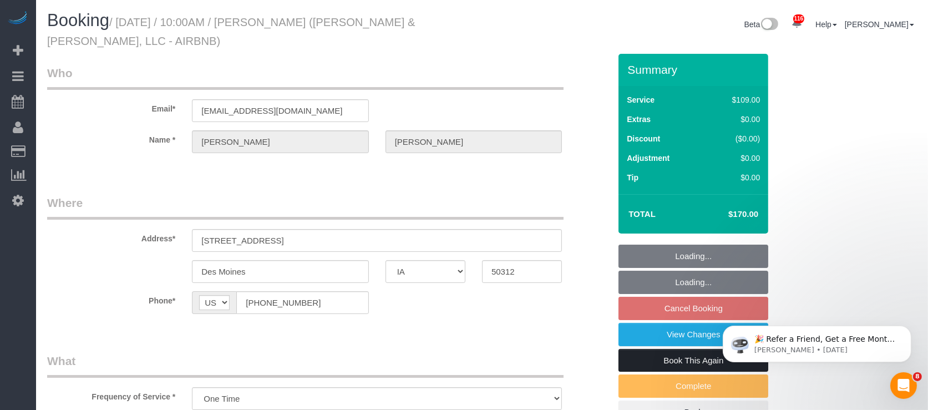
click at [699, 359] on link "Book This Again" at bounding box center [694, 360] width 150 height 23
select select "3"
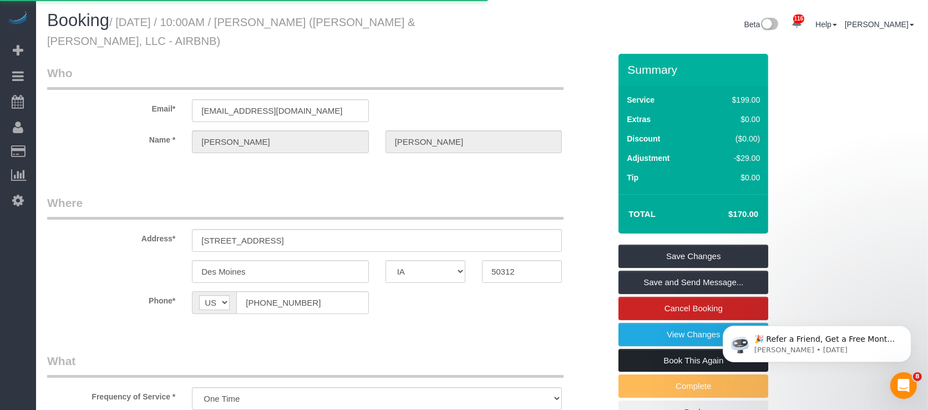
select select "IA"
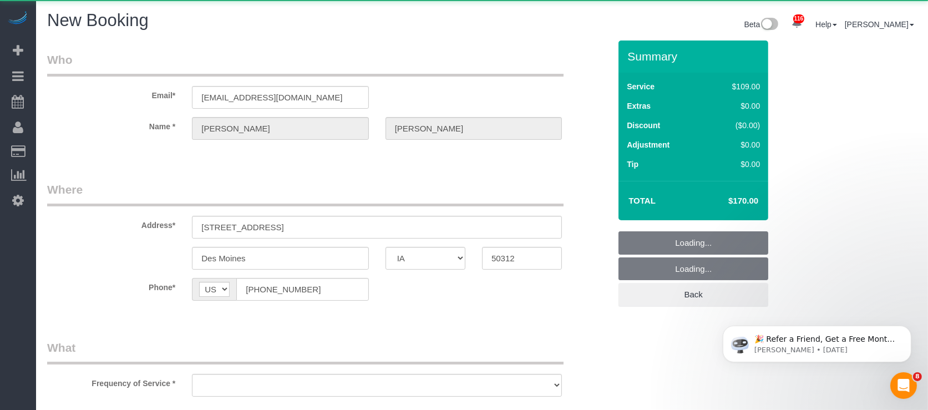
select select "string:fspay"
select select "object:1355"
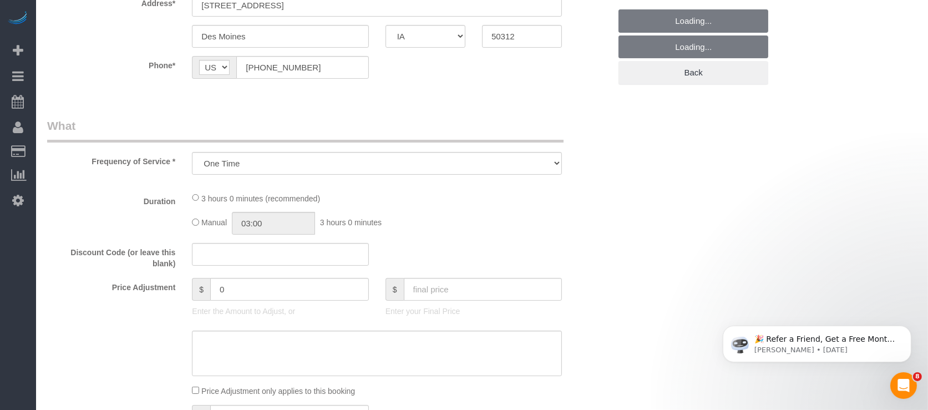
select select "3"
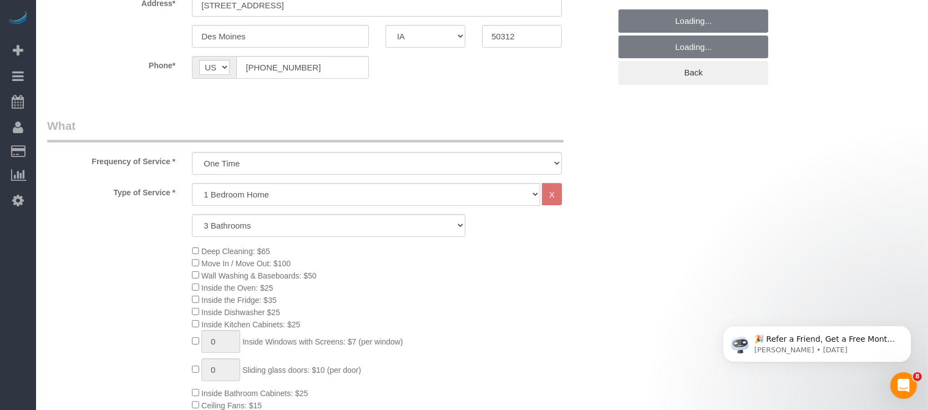
select select "3"
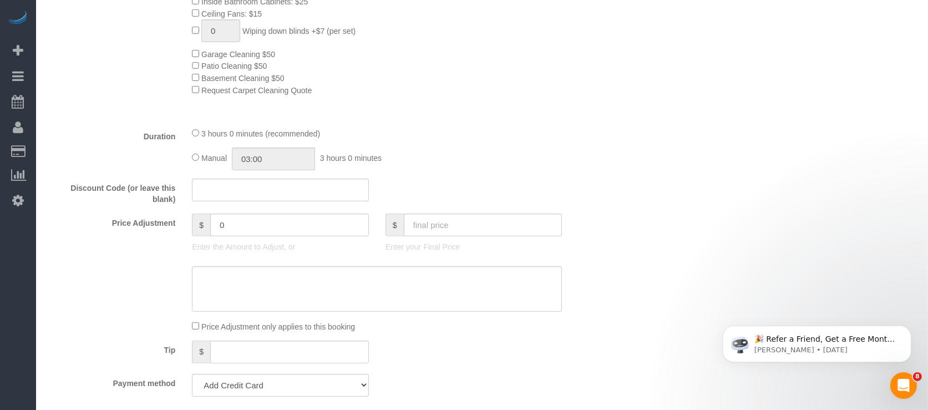
scroll to position [665, 0]
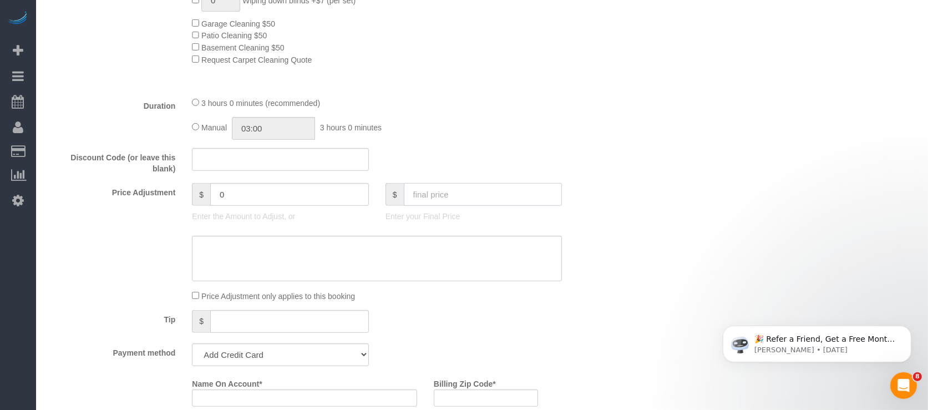
click at [473, 199] on input "text" at bounding box center [483, 194] width 159 height 23
type input "170"
click at [298, 359] on select "Add Credit Card Cash Check Paypal" at bounding box center [280, 354] width 176 height 23
type input "-29"
click at [192, 350] on select "Add Credit Card Cash Check Paypal" at bounding box center [280, 354] width 176 height 23
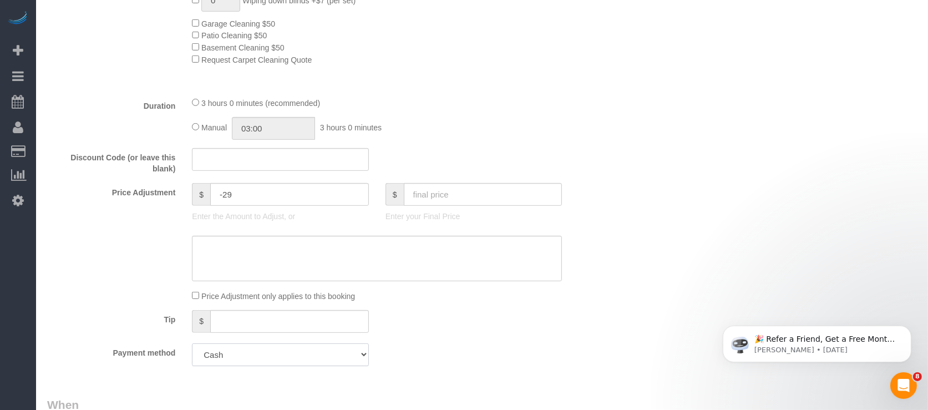
click at [269, 366] on select "Add Credit Card Cash Check Paypal" at bounding box center [280, 354] width 176 height 23
select select "string:check"
click at [192, 350] on select "Add Credit Card Cash Check Paypal" at bounding box center [280, 354] width 176 height 23
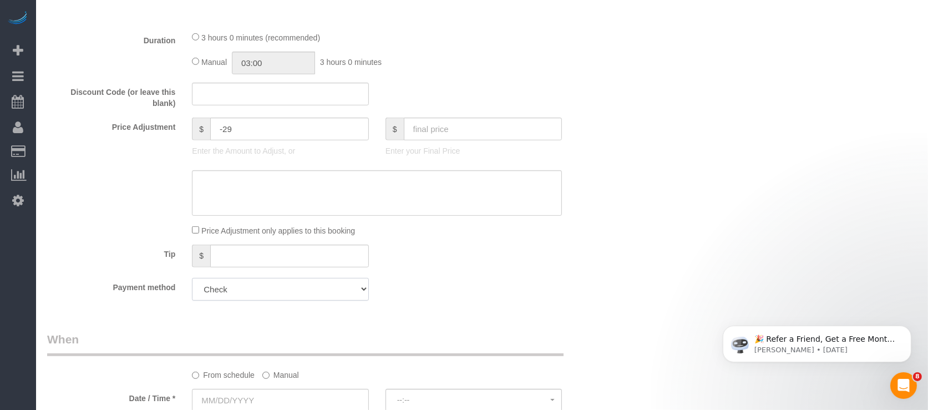
scroll to position [813, 0]
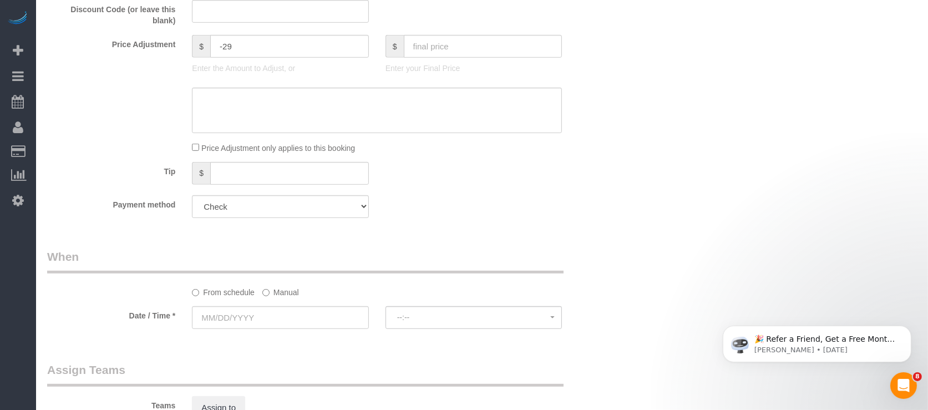
click at [277, 298] on label "Manual" at bounding box center [280, 290] width 37 height 15
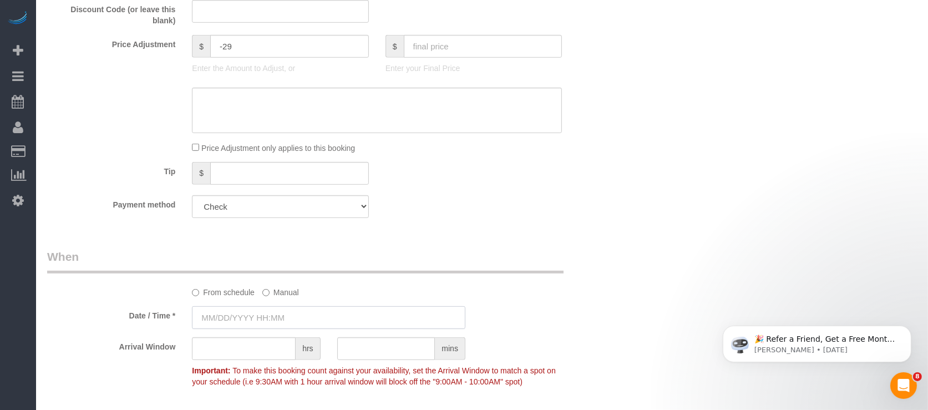
click at [234, 326] on input "text" at bounding box center [329, 317] width 274 height 23
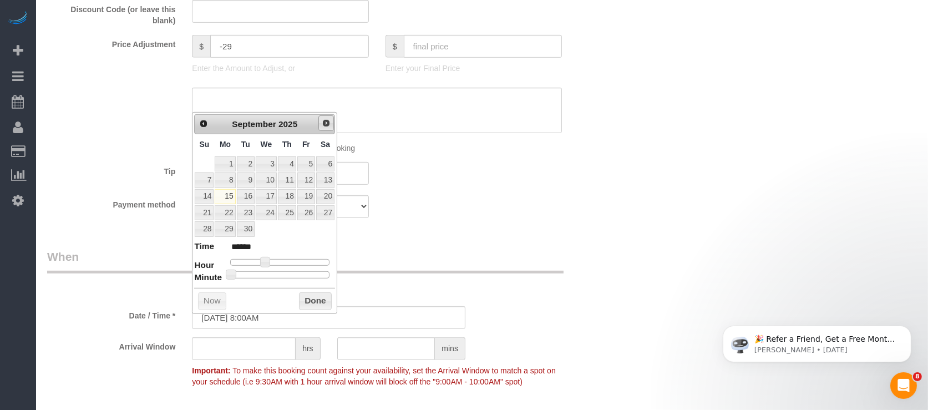
click at [323, 123] on span "Next" at bounding box center [326, 123] width 9 height 9
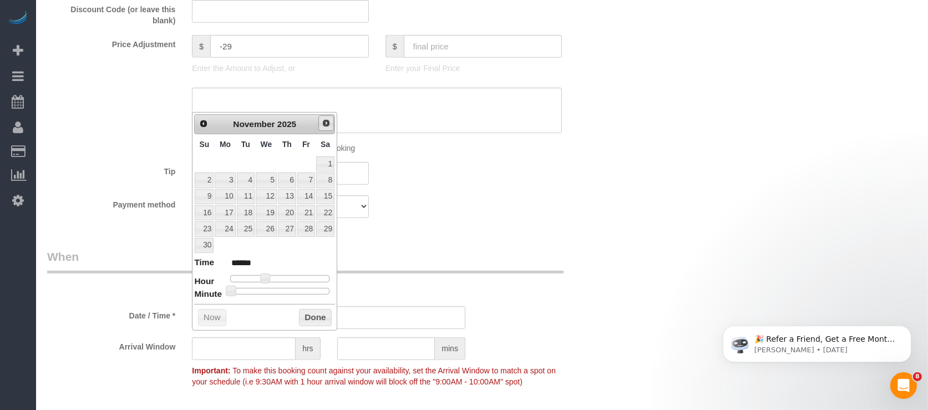
click at [322, 123] on span "Next" at bounding box center [326, 123] width 9 height 9
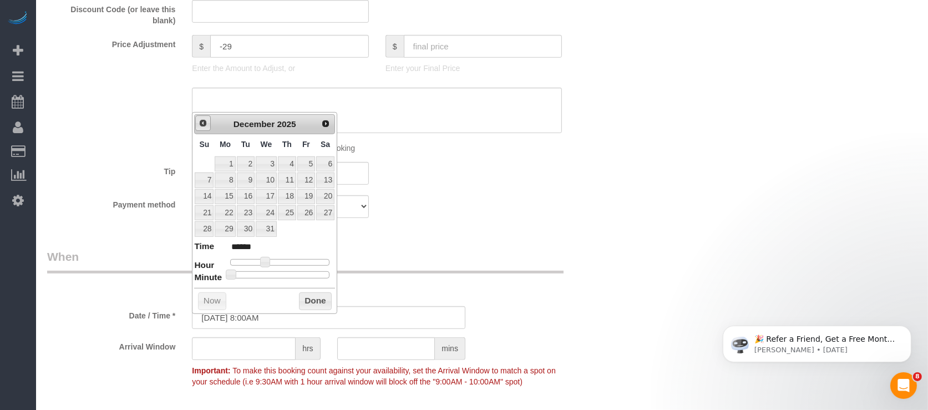
click at [199, 121] on span "Prev" at bounding box center [203, 123] width 9 height 9
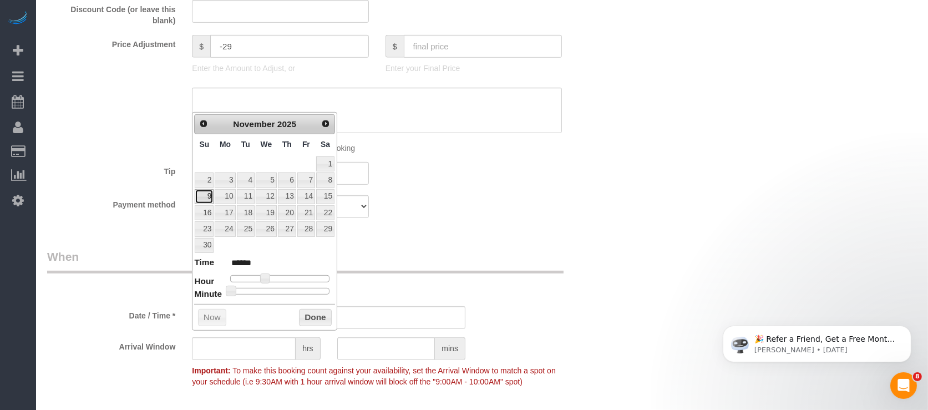
click at [206, 194] on link "9" at bounding box center [204, 196] width 19 height 15
type input "11/09/2025 9:00AM"
type input "******"
type input "11/09/2025 10:00AM"
type input "*******"
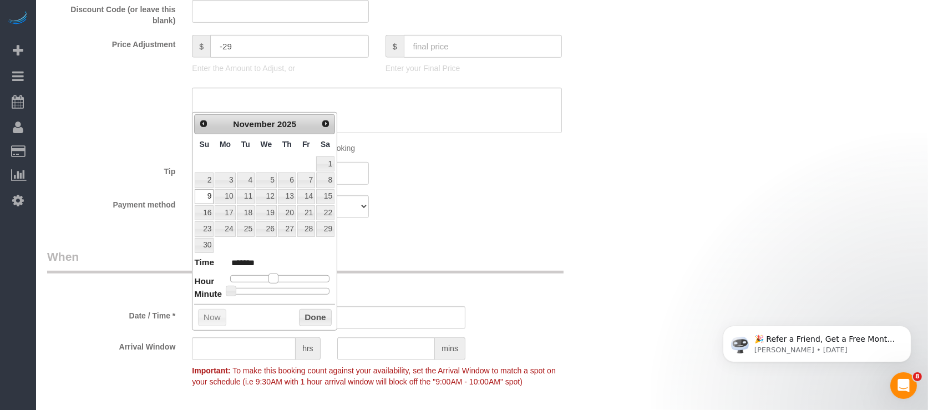
drag, startPoint x: 263, startPoint y: 278, endPoint x: 272, endPoint y: 276, distance: 9.0
click at [272, 276] on span at bounding box center [274, 279] width 10 height 10
click at [308, 317] on button "Done" at bounding box center [315, 318] width 33 height 18
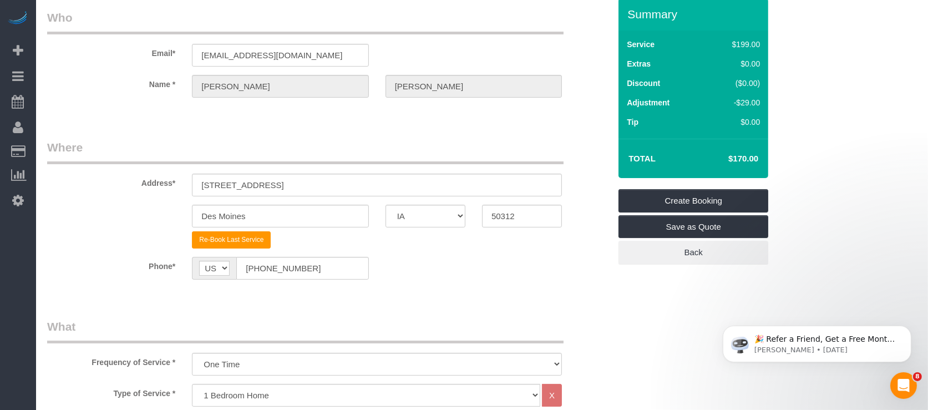
scroll to position [0, 0]
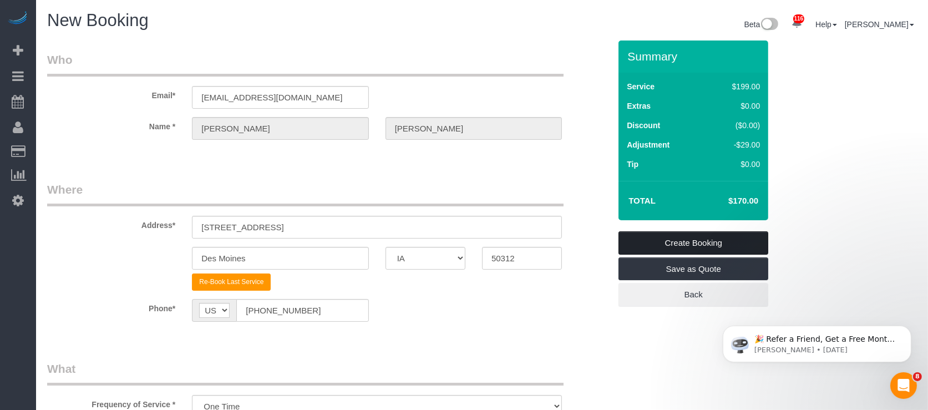
click at [711, 242] on link "Create Booking" at bounding box center [694, 242] width 150 height 23
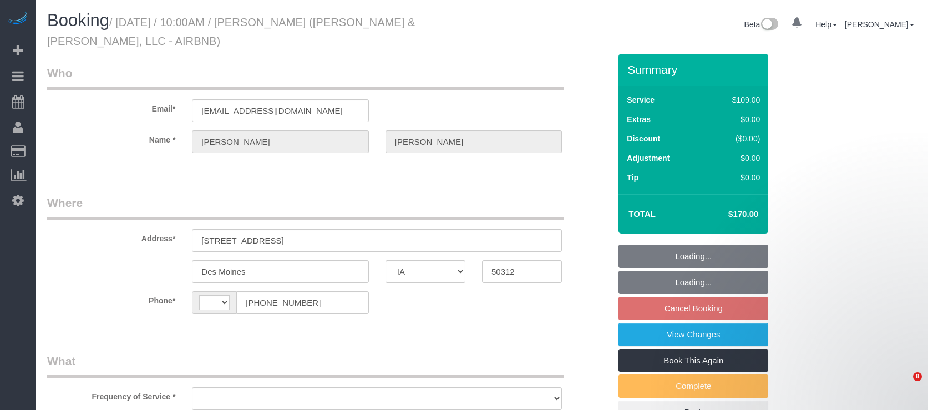
select select "IA"
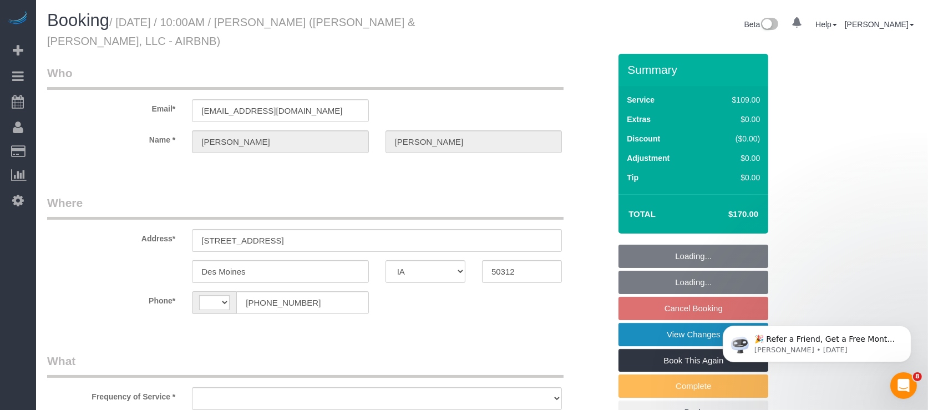
select select "string:[GEOGRAPHIC_DATA]"
select select "object:793"
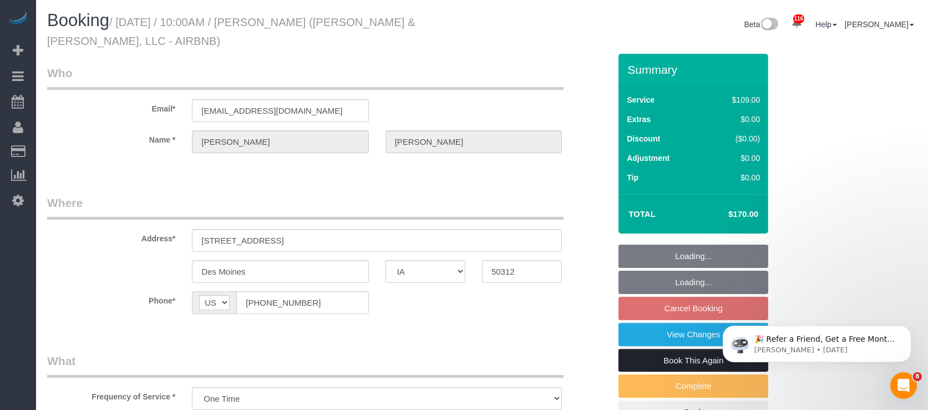
select select "3"
select select "object:952"
select select "3"
click at [695, 359] on link "Book This Again" at bounding box center [694, 360] width 150 height 23
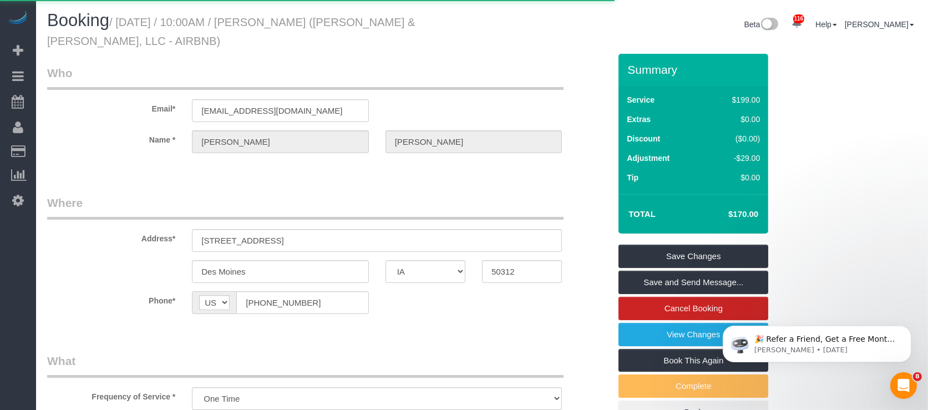
select select "IA"
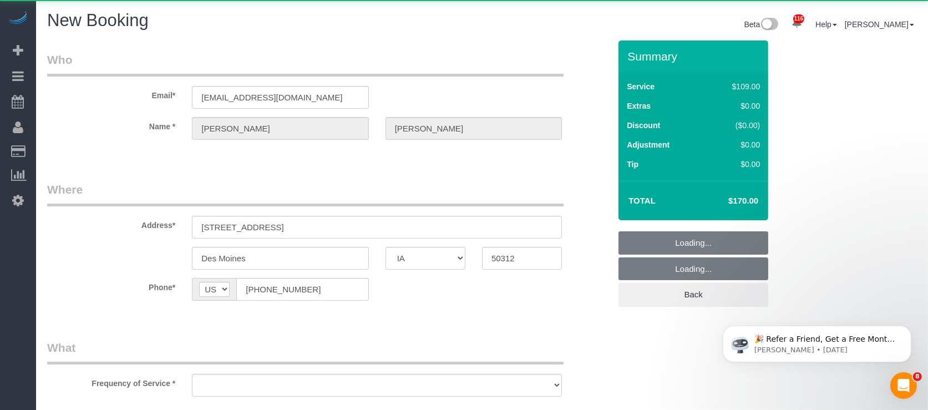
select select "string:fspay"
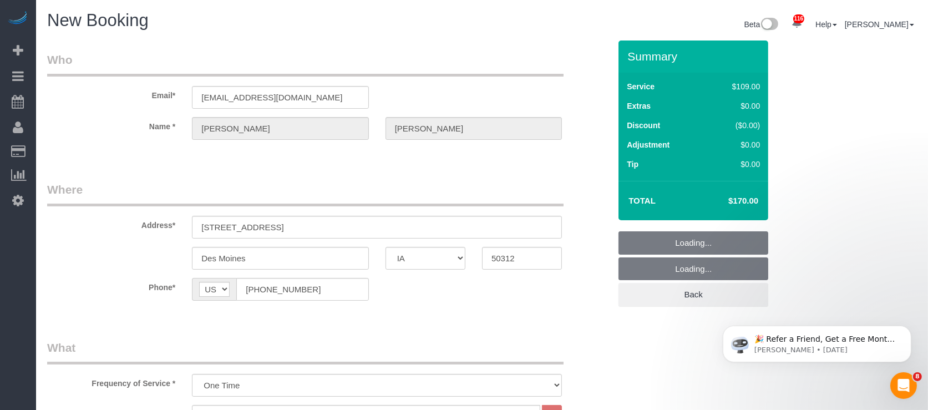
select select "object:1468"
select select "3"
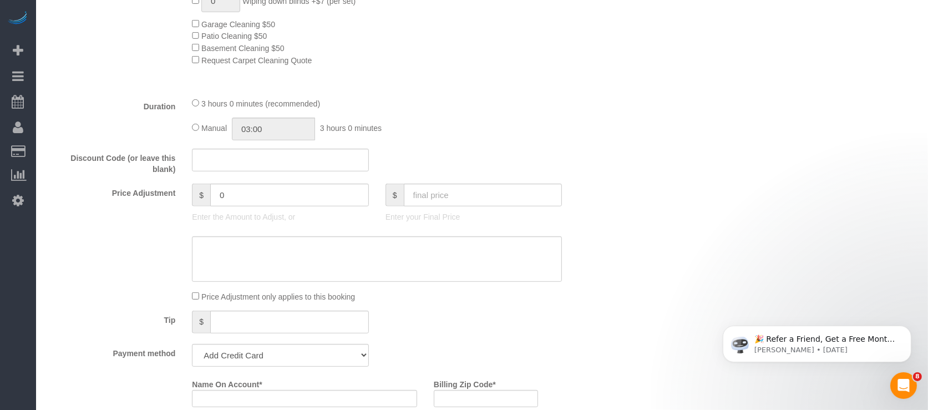
scroll to position [665, 0]
click at [481, 199] on input "text" at bounding box center [483, 194] width 159 height 23
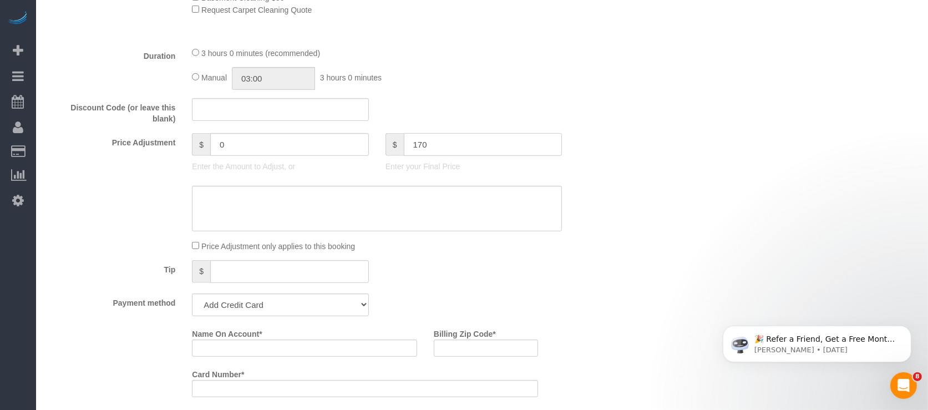
scroll to position [813, 0]
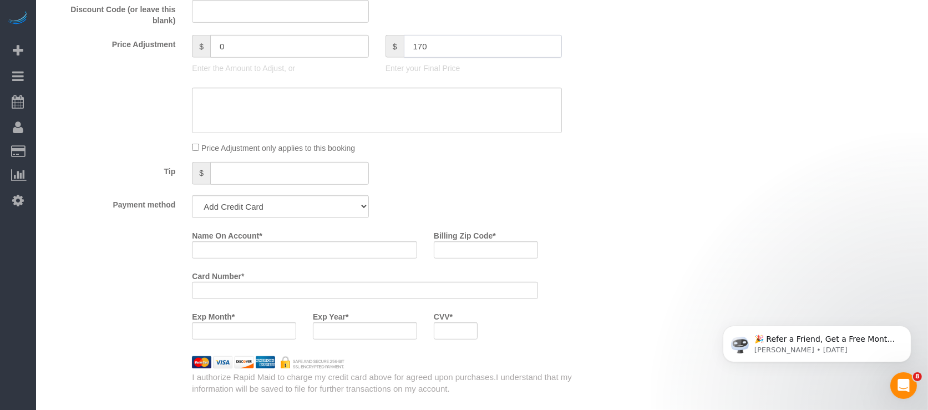
type input "170"
click at [272, 212] on select "Add Credit Card Cash Check Paypal" at bounding box center [280, 206] width 176 height 23
type input "-29"
select select "string:check"
click at [192, 201] on select "Add Credit Card Cash Check Paypal" at bounding box center [280, 206] width 176 height 23
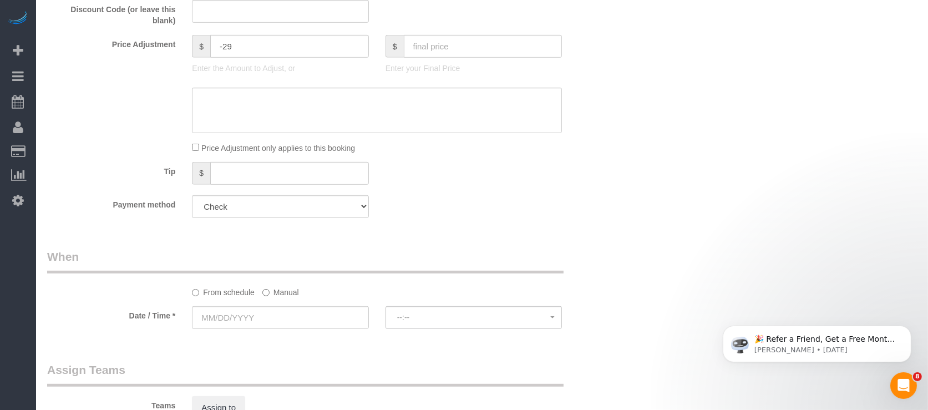
click at [274, 298] on label "Manual" at bounding box center [280, 290] width 37 height 15
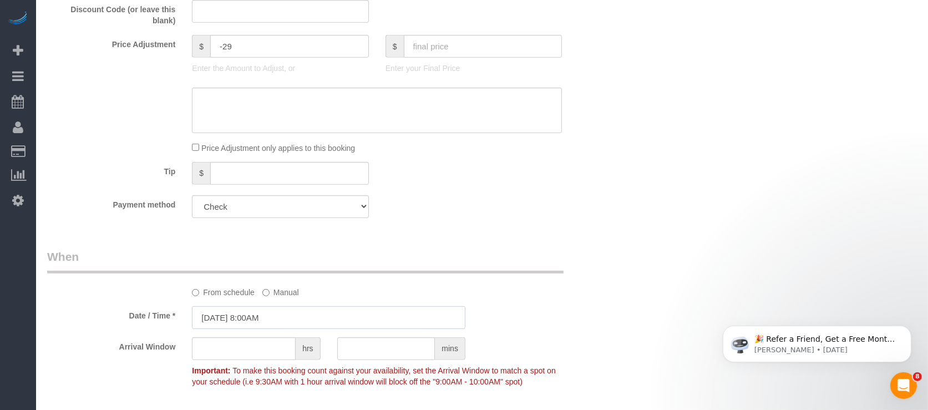
click at [216, 320] on input "[DATE] 8:00AM" at bounding box center [329, 317] width 274 height 23
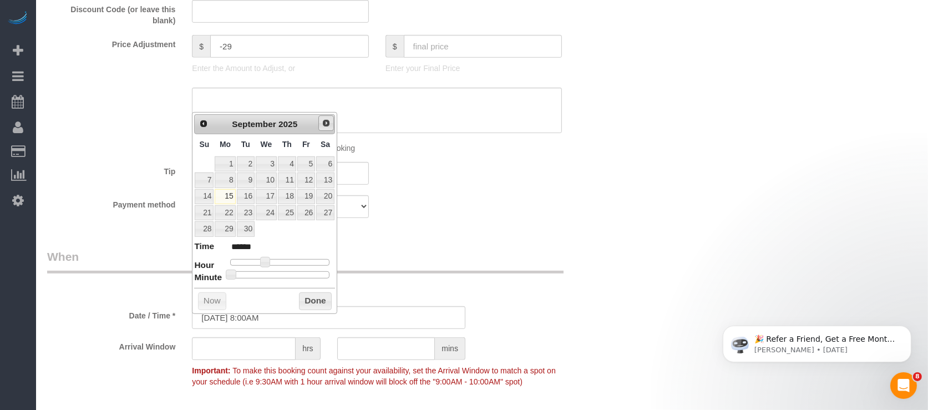
click at [327, 126] on span "Next" at bounding box center [326, 123] width 9 height 9
click at [327, 125] on span "Next" at bounding box center [326, 123] width 9 height 9
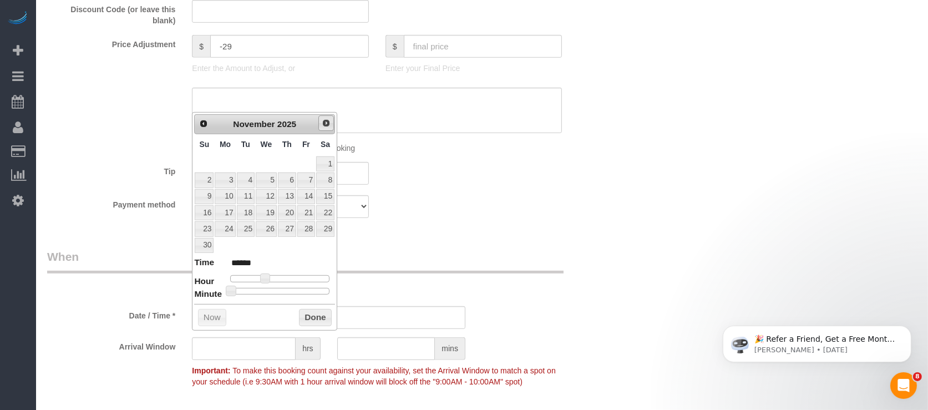
click at [327, 125] on span "Next" at bounding box center [326, 123] width 9 height 9
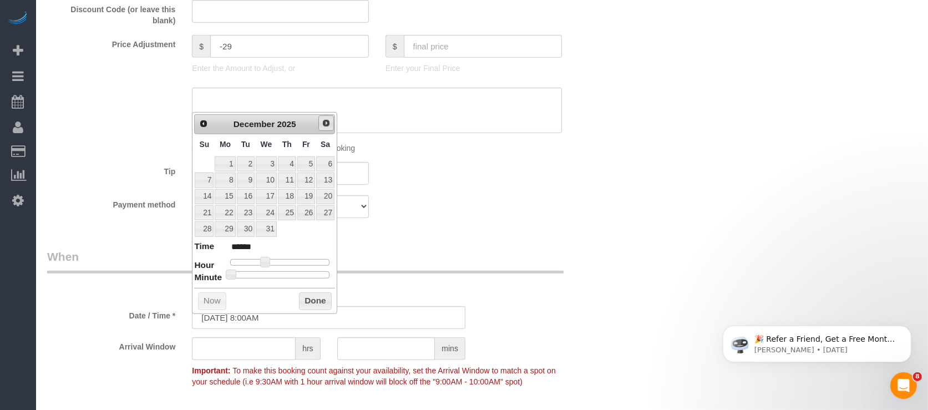
click at [327, 125] on span "Next" at bounding box center [326, 123] width 9 height 9
click at [203, 208] on link "22" at bounding box center [204, 212] width 19 height 15
type input "03/22/2026 9:00AM"
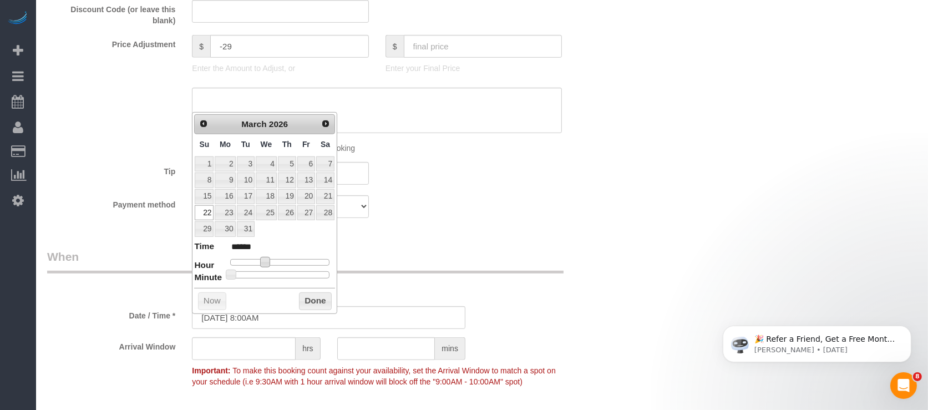
type input "******"
type input "03/22/2026 10:00AM"
type input "*******"
type input "03/22/2026 11:00AM"
type input "*******"
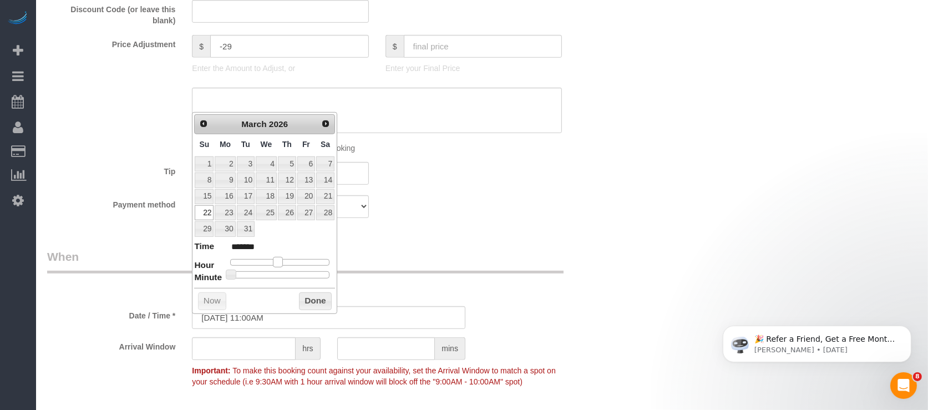
drag, startPoint x: 262, startPoint y: 260, endPoint x: 277, endPoint y: 264, distance: 15.1
click at [277, 264] on span at bounding box center [278, 262] width 10 height 10
type input "03/22/2026 10:00AM"
type input "*******"
drag, startPoint x: 276, startPoint y: 264, endPoint x: 271, endPoint y: 261, distance: 6.0
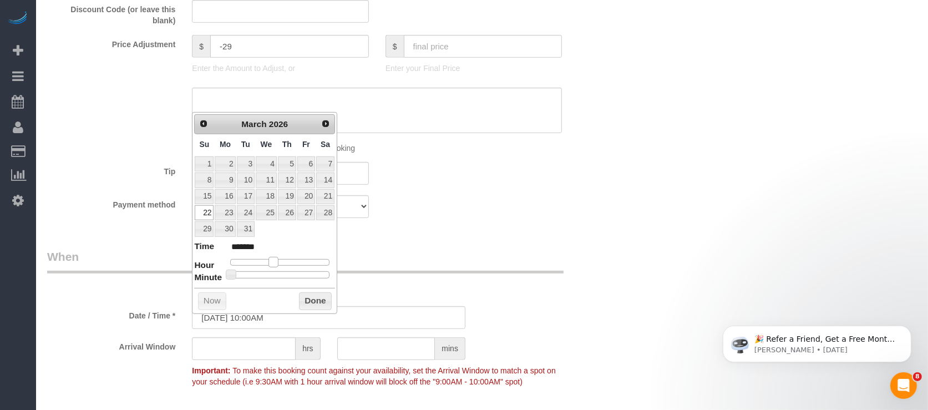
click at [271, 261] on span at bounding box center [274, 262] width 10 height 10
click at [309, 299] on button "Done" at bounding box center [315, 301] width 33 height 18
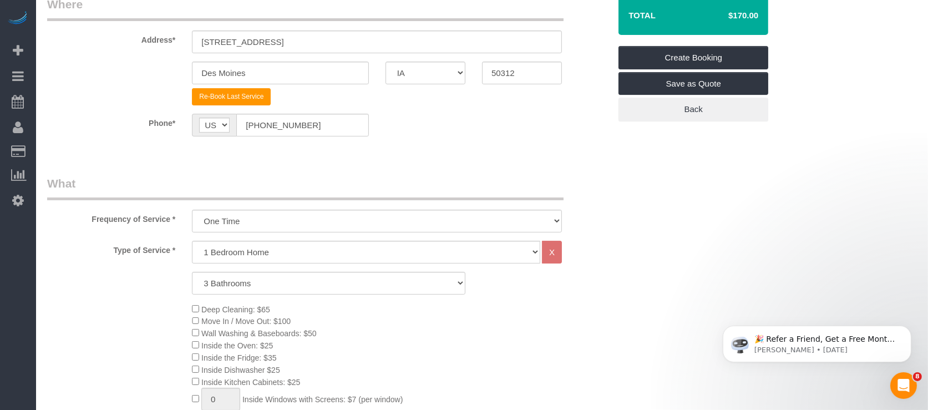
scroll to position [0, 0]
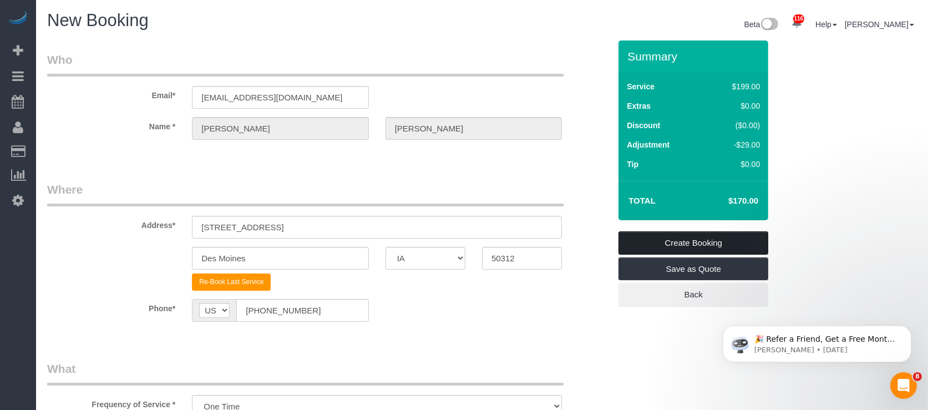
click at [674, 244] on link "Create Booking" at bounding box center [694, 242] width 150 height 23
